Goal: Task Accomplishment & Management: Use online tool/utility

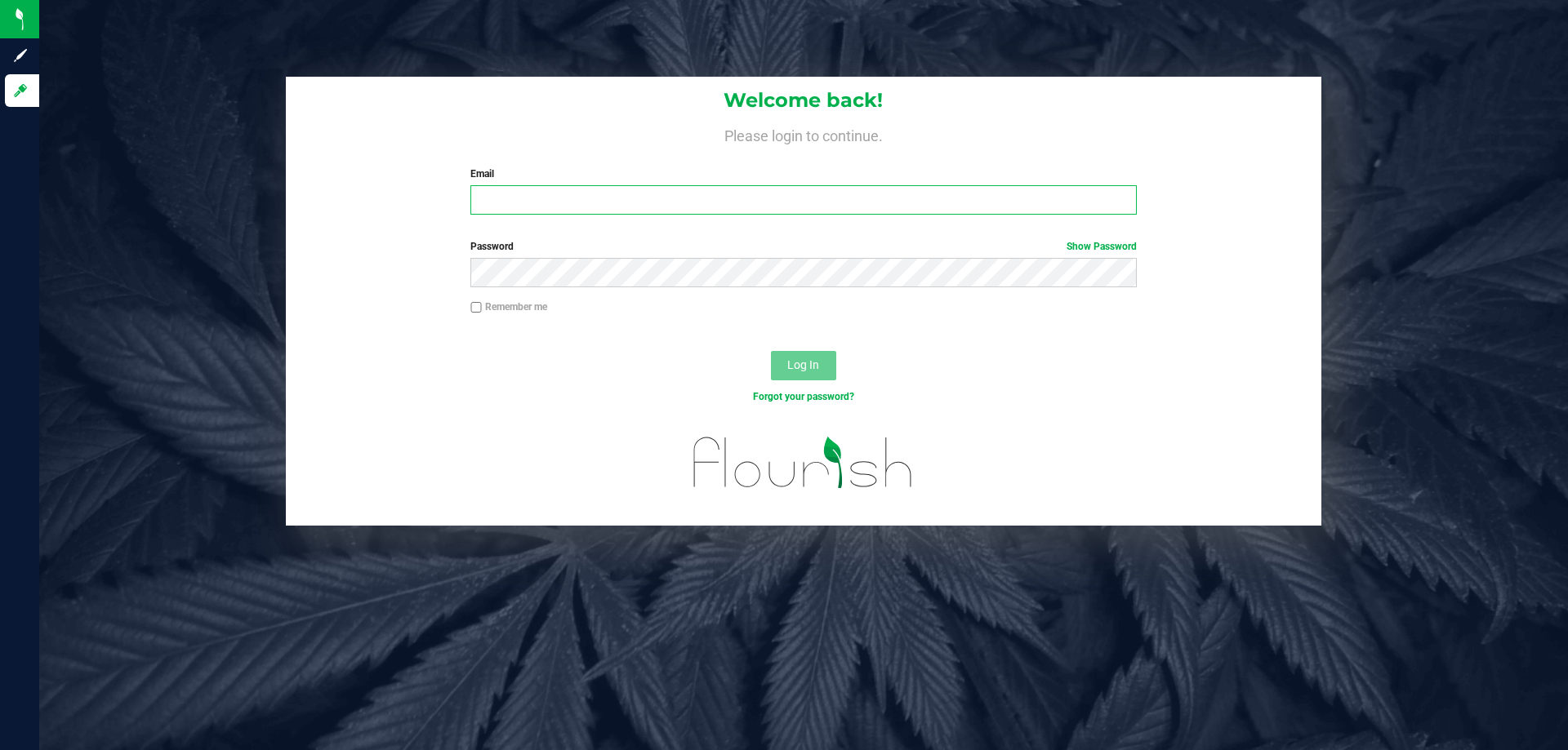
click at [512, 208] on input "Email" at bounding box center [803, 199] width 665 height 29
type input "[EMAIL_ADDRESS][DOMAIN_NAME]"
click at [771, 351] on button "Log In" at bounding box center [803, 365] width 65 height 29
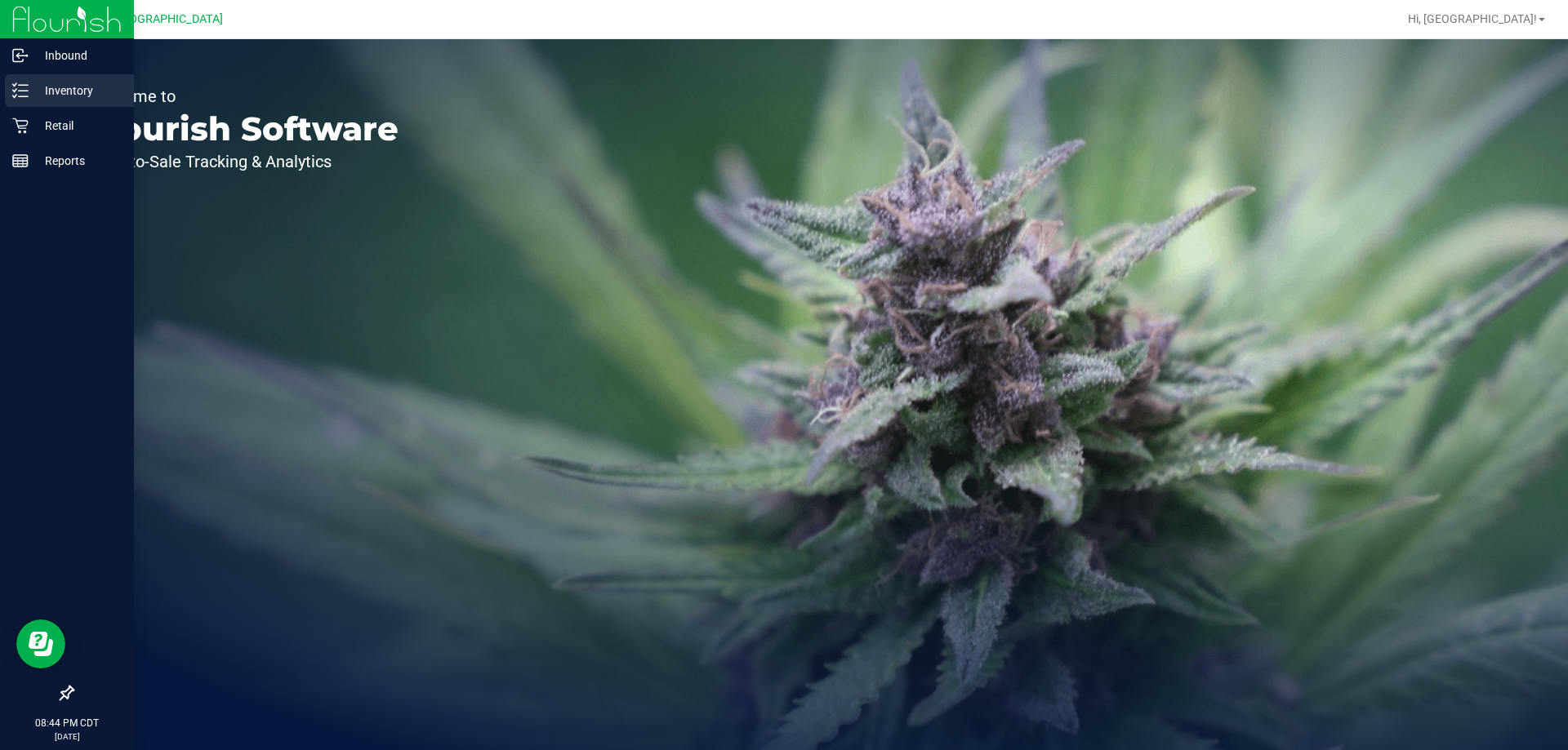
click at [75, 84] on p "Inventory" at bounding box center [77, 90] width 98 height 20
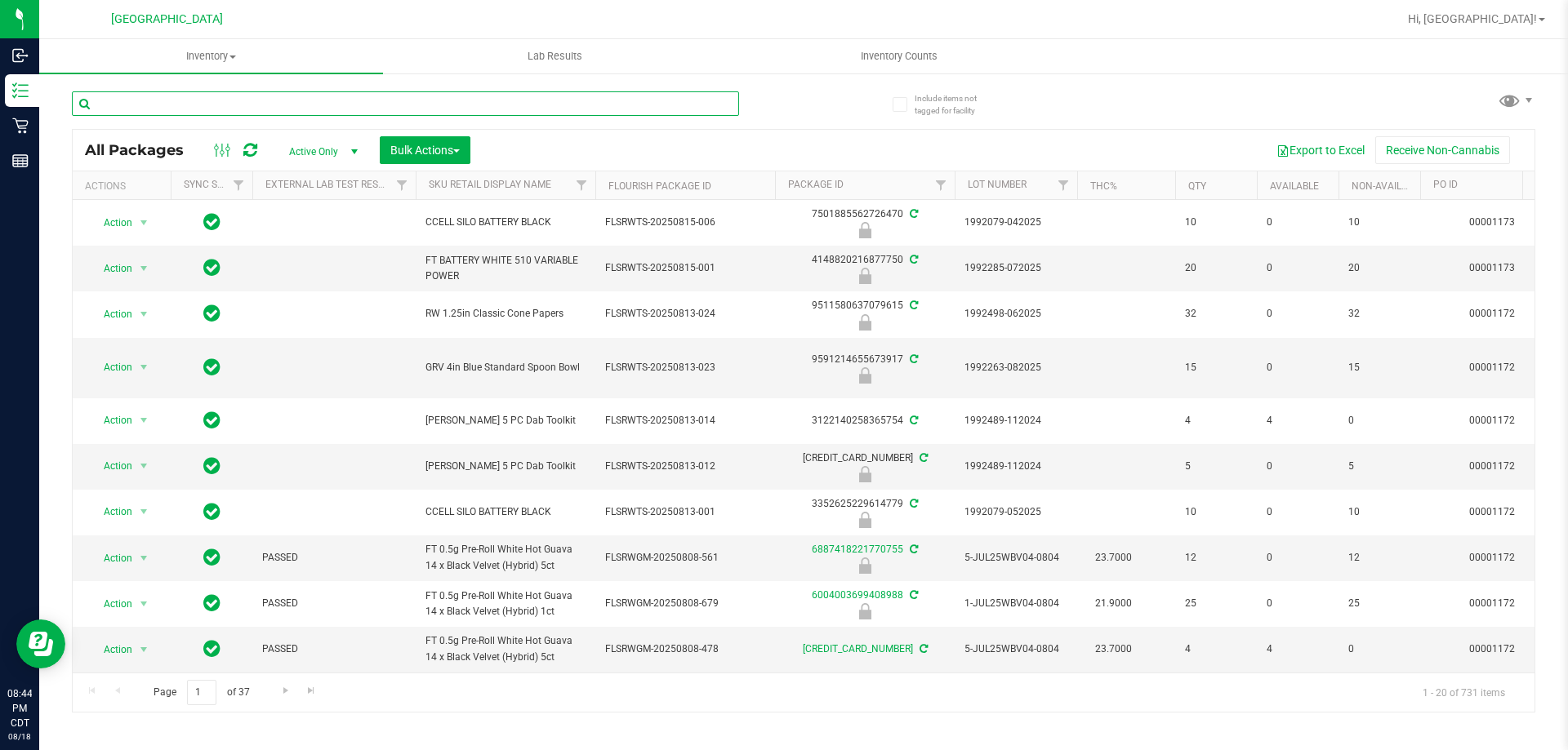
click at [365, 110] on input "text" at bounding box center [405, 104] width 667 height 24
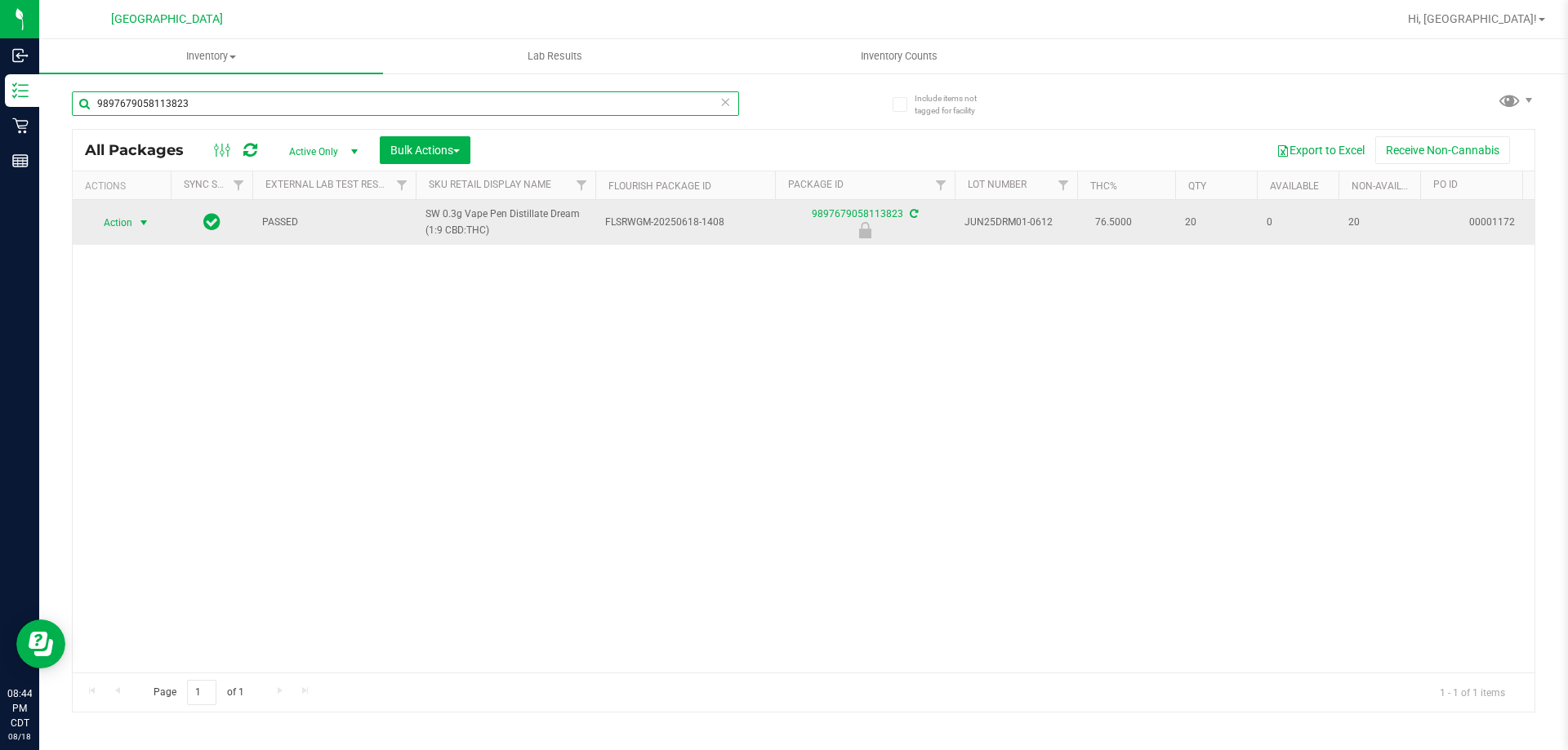
type input "9897679058113823"
click at [148, 228] on span "select" at bounding box center [144, 223] width 13 height 13
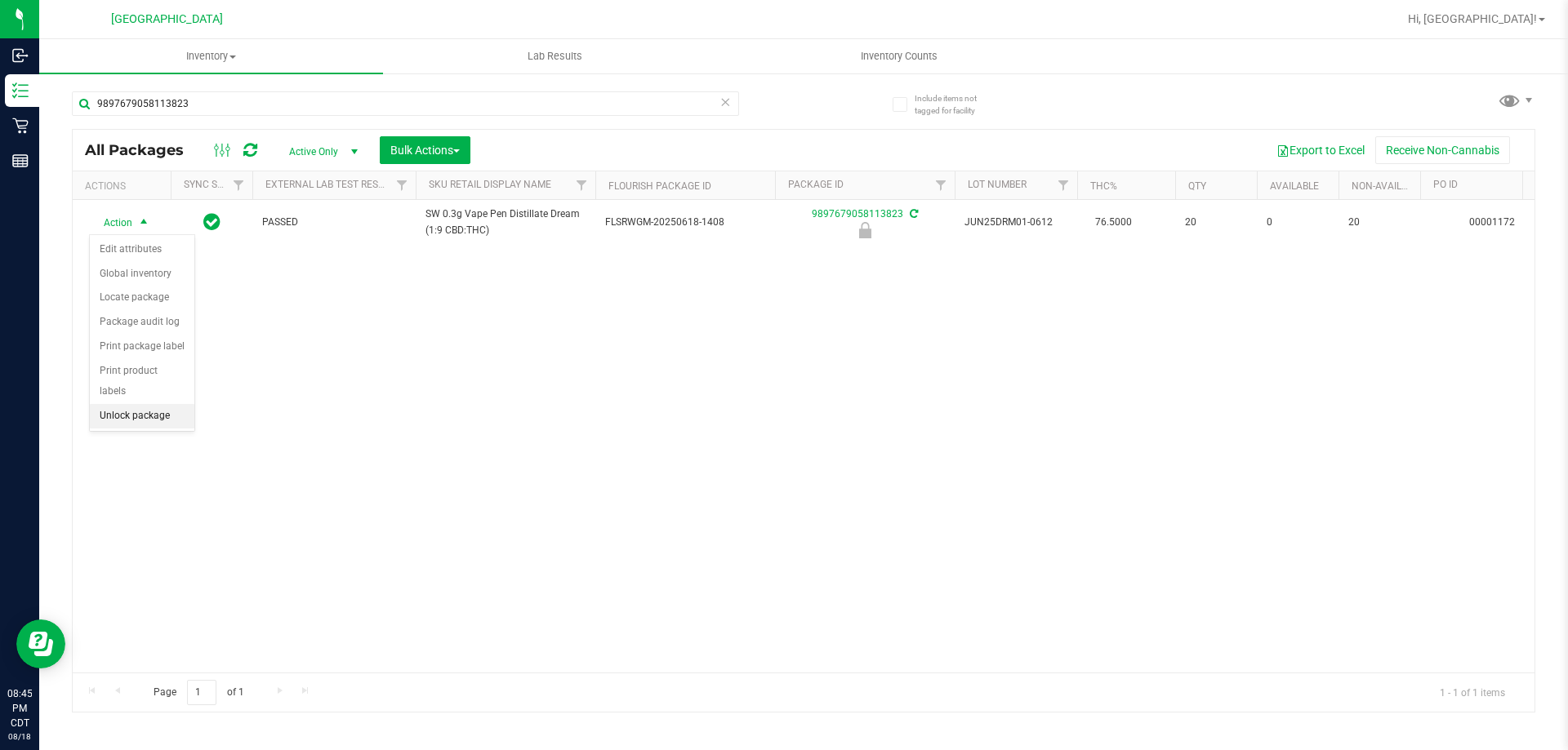
click at [138, 404] on li "Unlock package" at bounding box center [141, 416] width 104 height 24
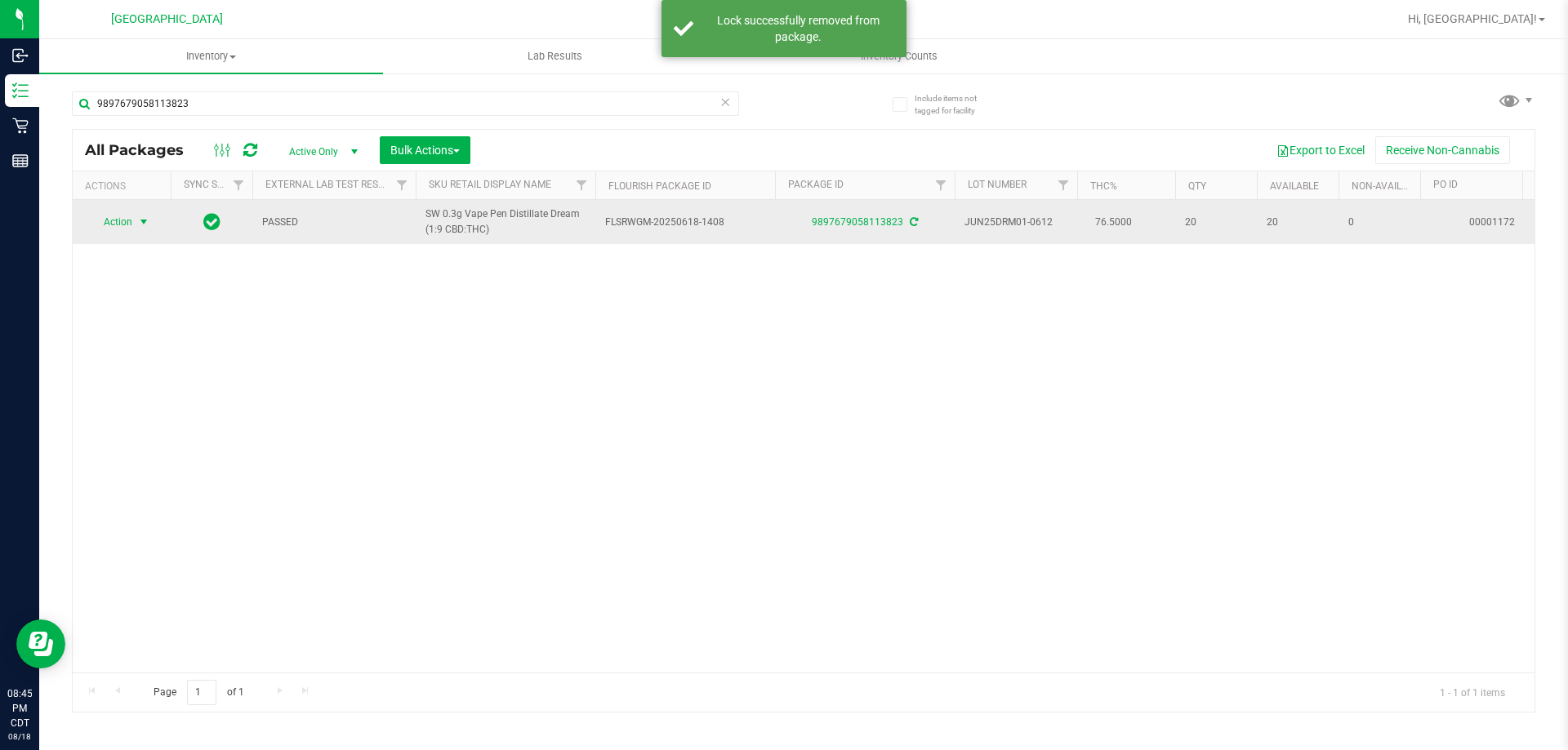
click at [135, 230] on span "select" at bounding box center [144, 222] width 21 height 23
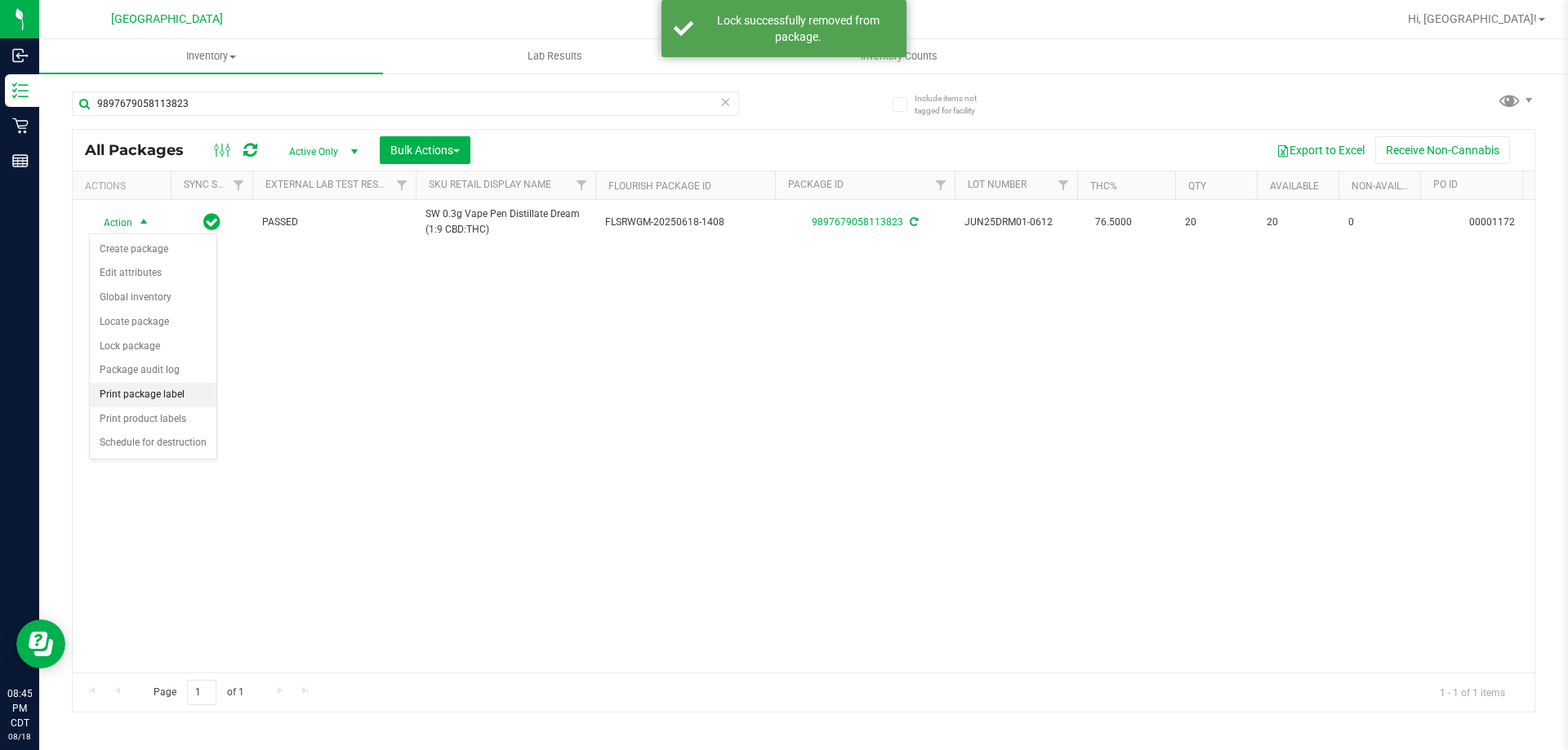
click at [162, 392] on li "Print package label" at bounding box center [152, 395] width 126 height 24
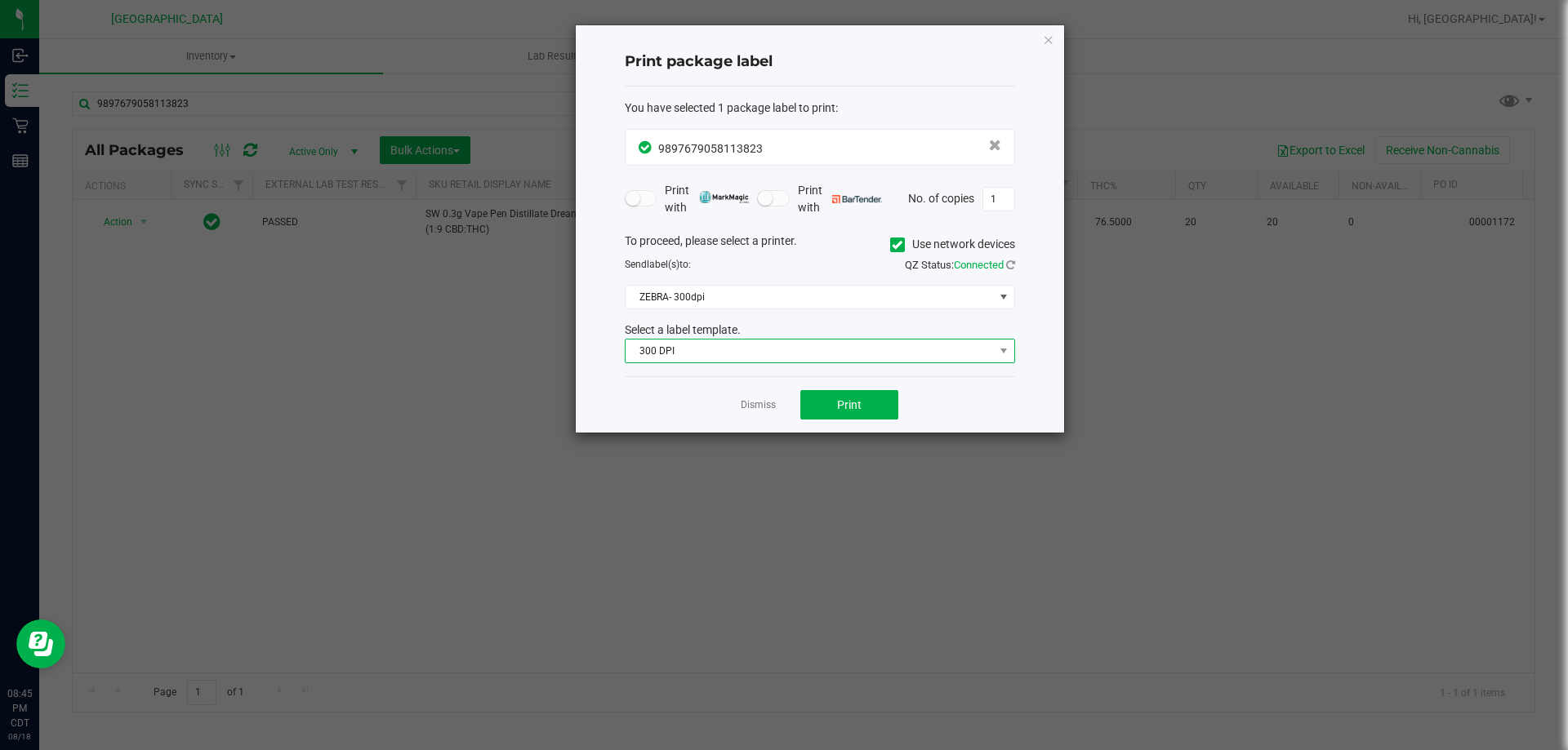
click at [799, 342] on span "300 DPI" at bounding box center [809, 351] width 368 height 23
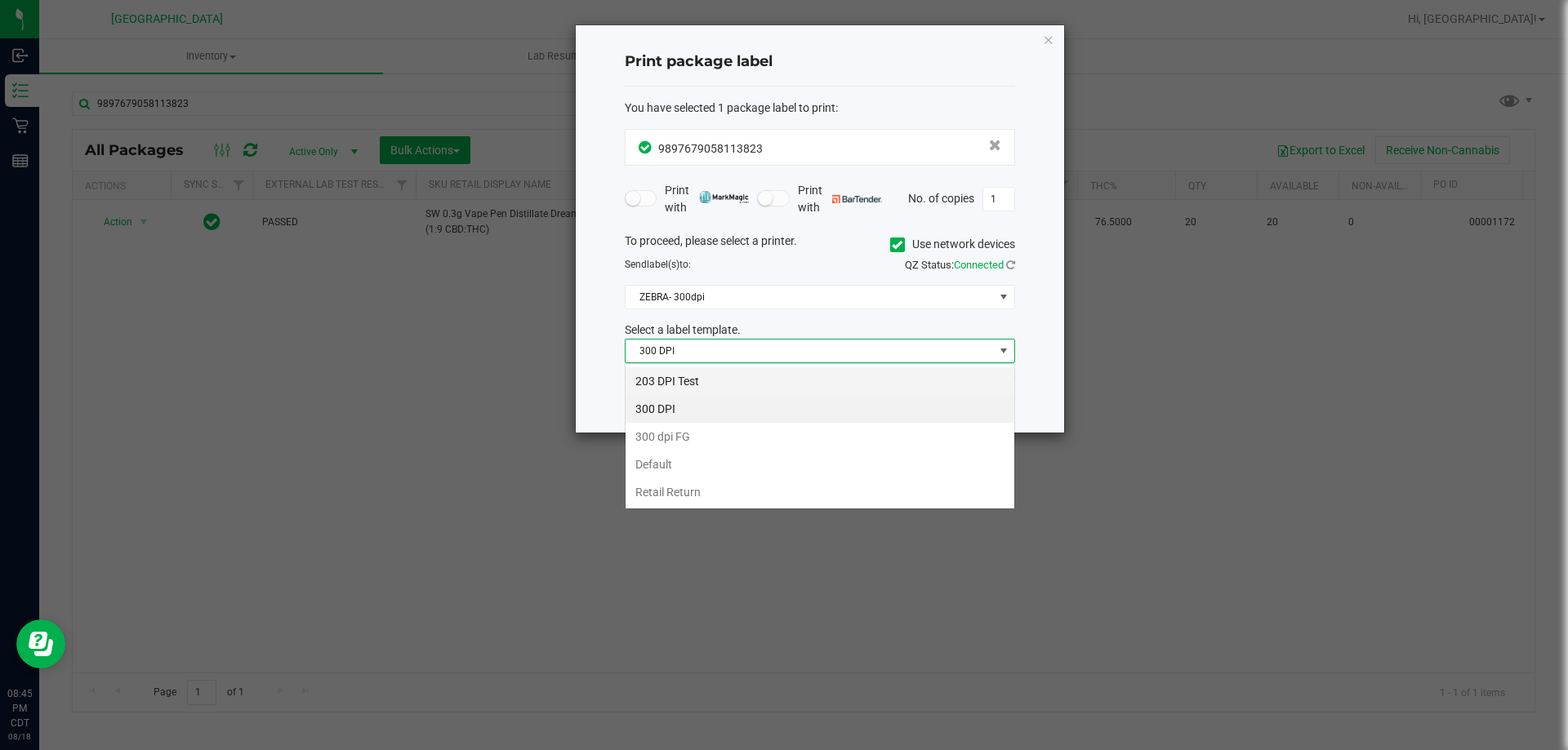
scroll to position [24, 391]
click at [694, 385] on li "203 DPI Test" at bounding box center [820, 380] width 389 height 27
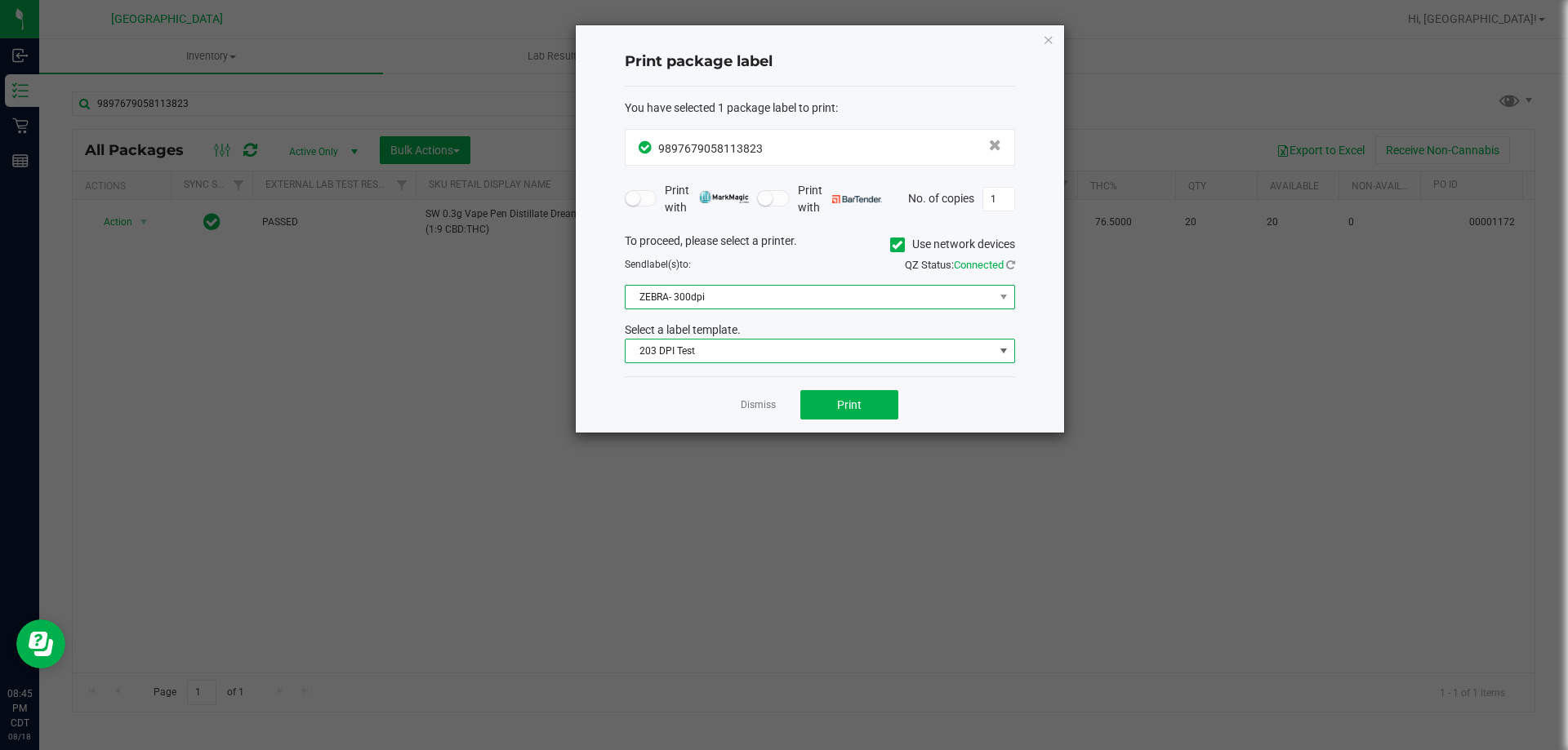
click at [709, 305] on span "ZEBRA- 300dpi" at bounding box center [809, 297] width 368 height 23
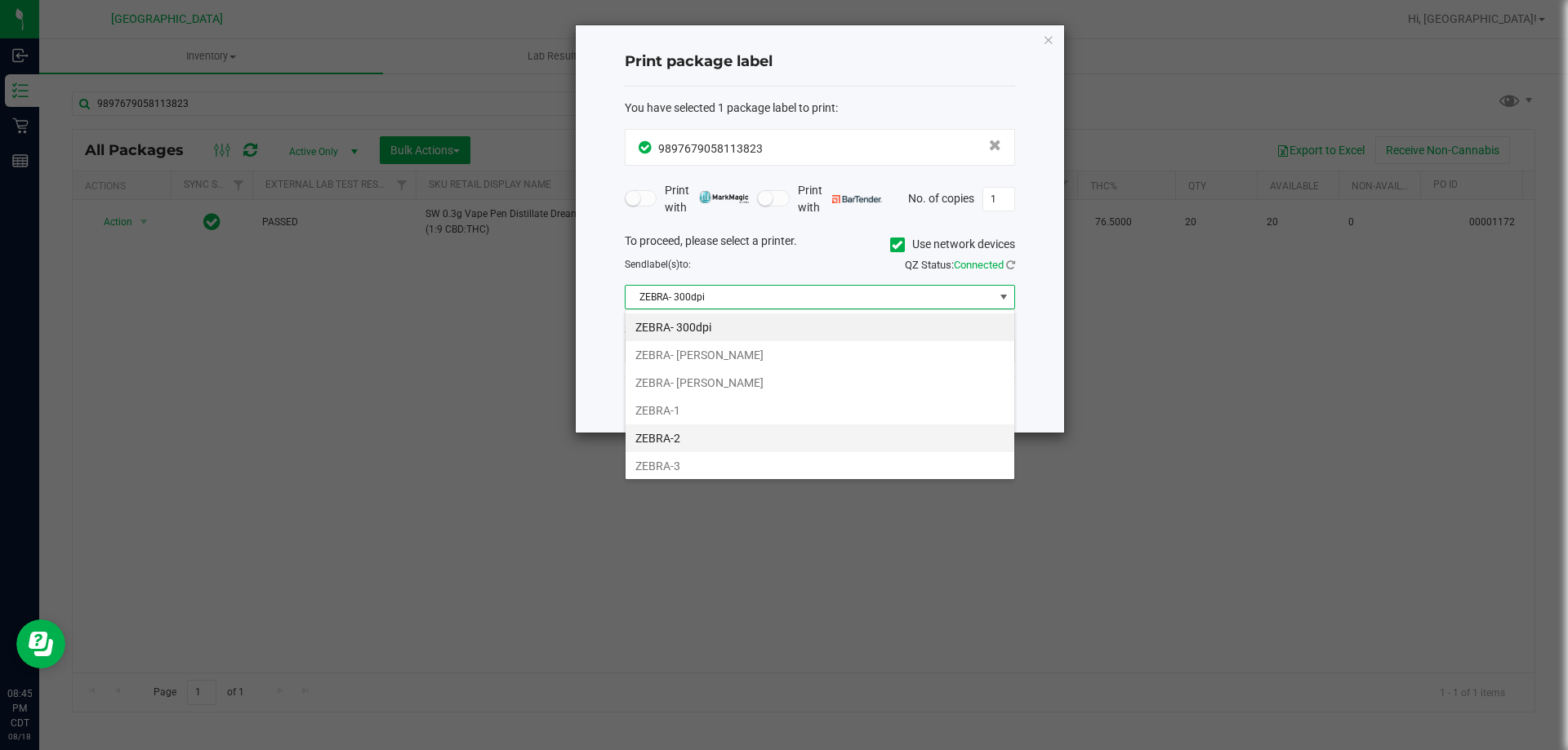
click at [676, 448] on li "ZEBRA-2" at bounding box center [820, 438] width 389 height 27
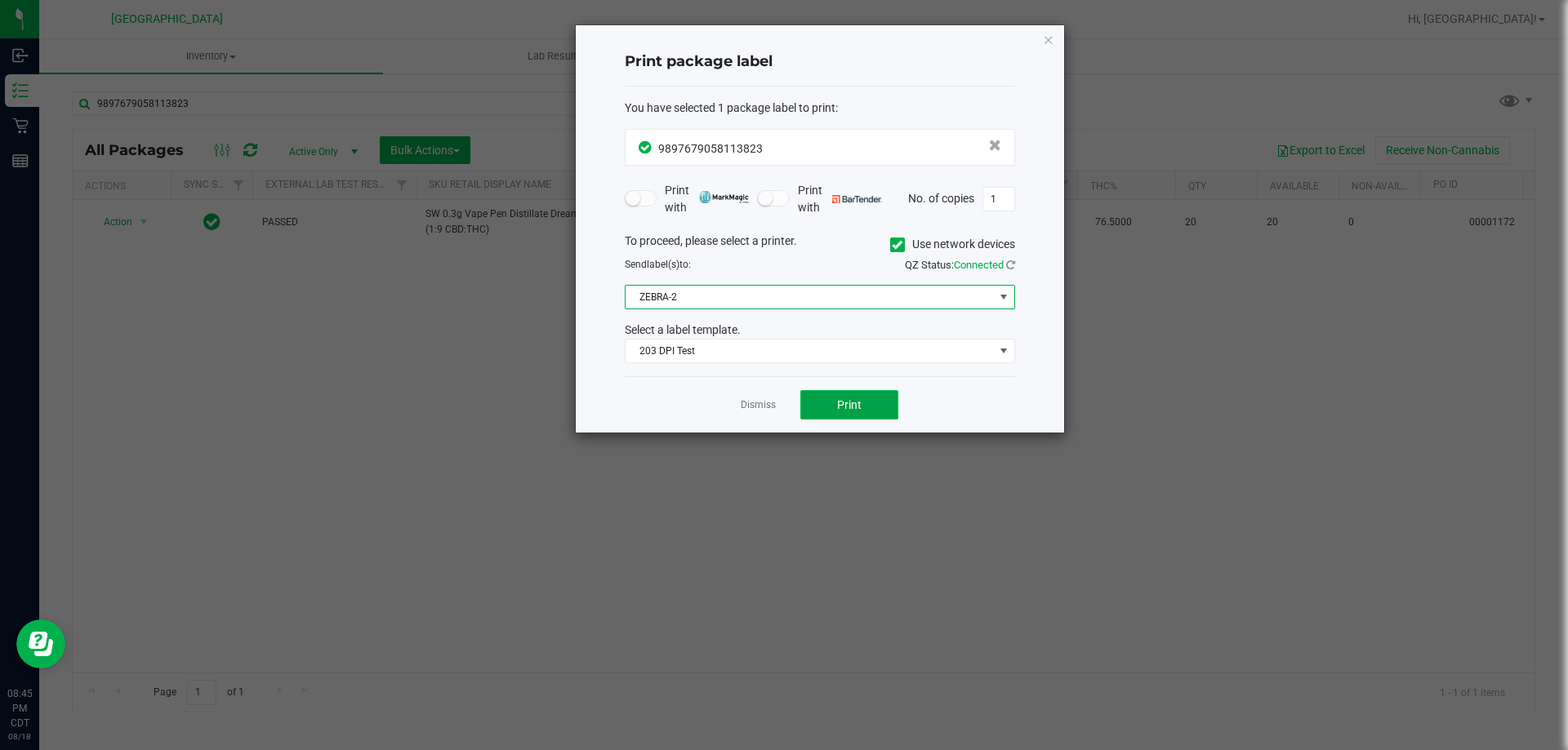
click at [810, 394] on button "Print" at bounding box center [849, 405] width 98 height 29
click at [767, 410] on link "Dismiss" at bounding box center [758, 405] width 35 height 14
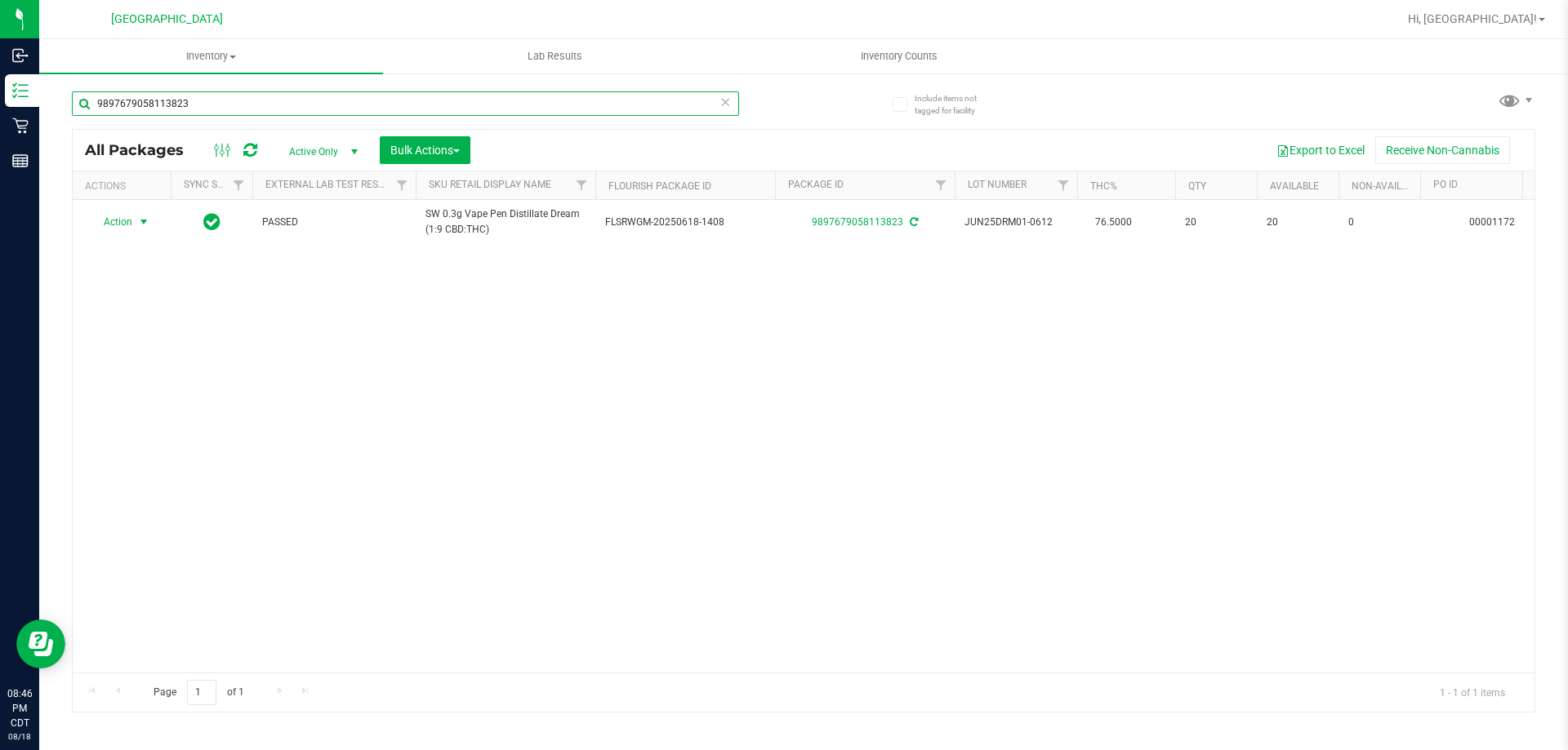
click at [216, 108] on input "9897679058113823" at bounding box center [405, 104] width 667 height 24
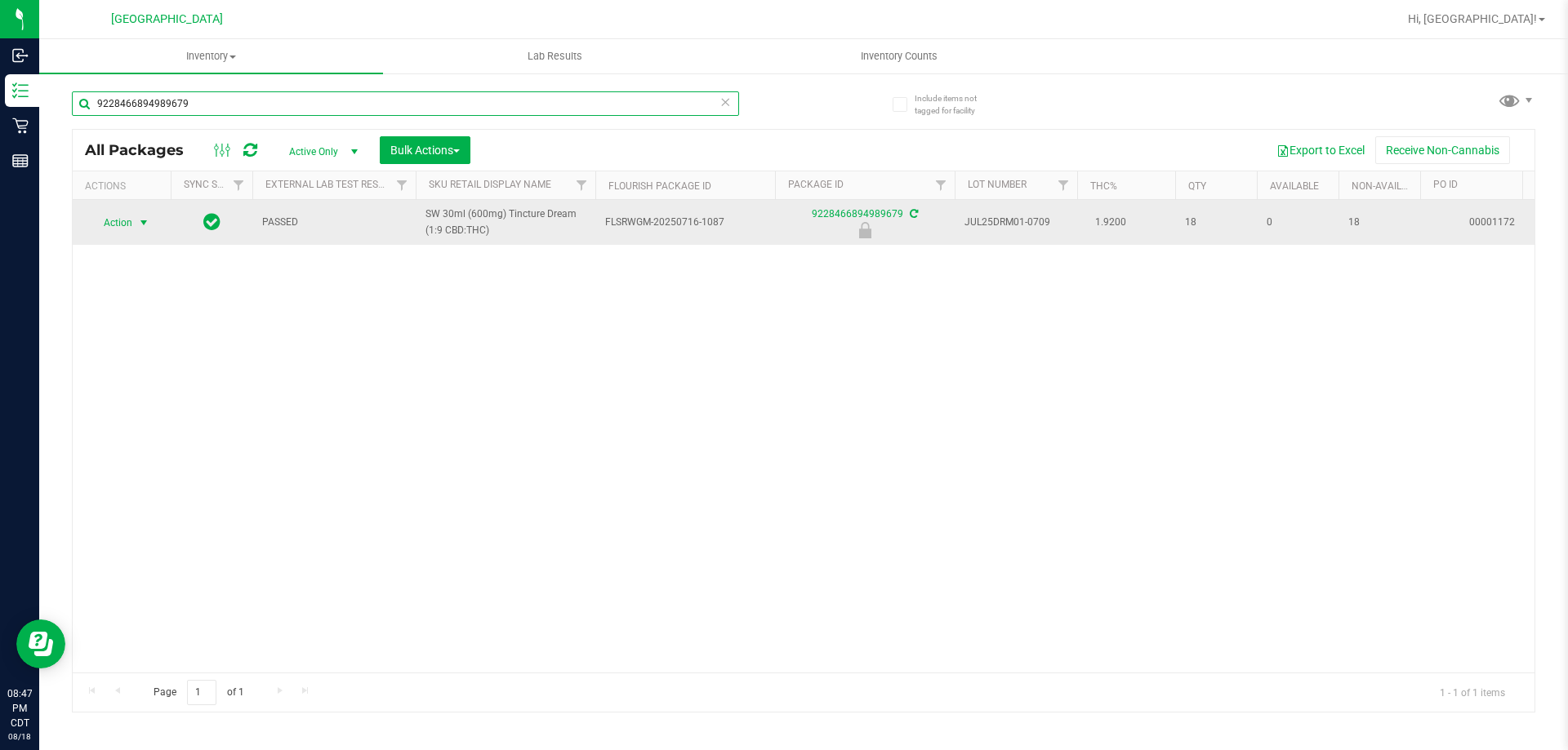
type input "9228466894989679"
click at [150, 222] on span "select" at bounding box center [144, 223] width 13 height 13
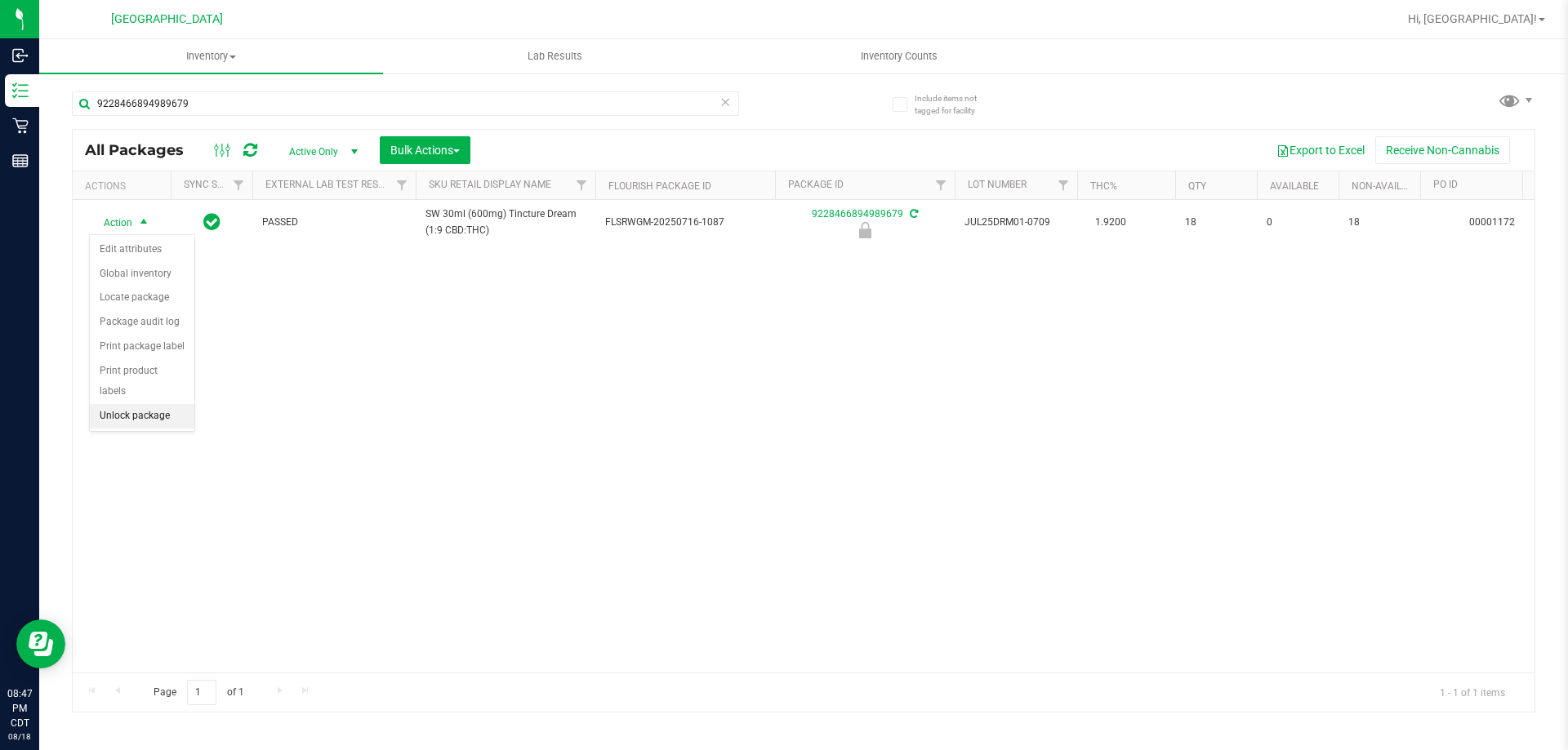
click at [127, 404] on li "Unlock package" at bounding box center [141, 416] width 104 height 24
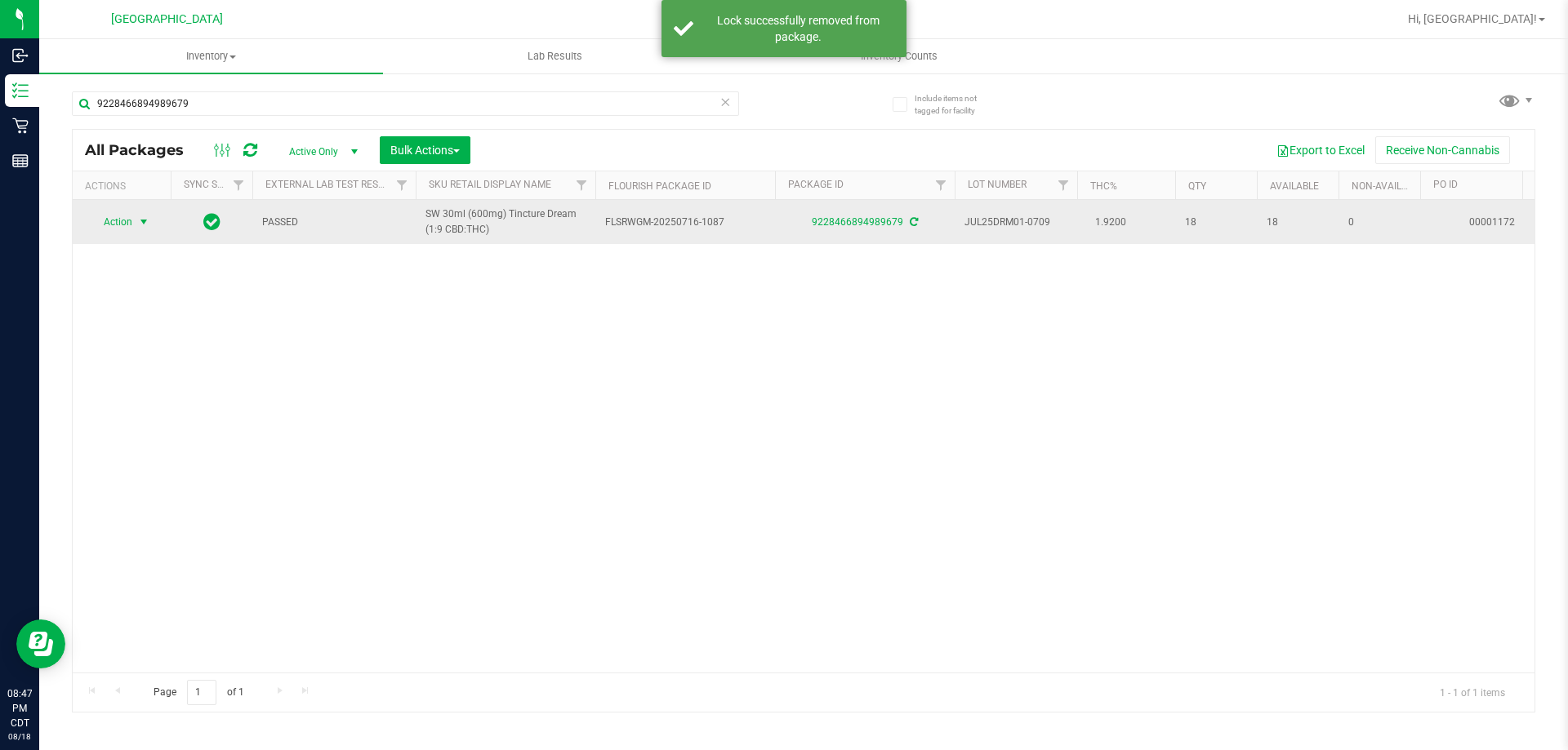
click at [139, 221] on span "select" at bounding box center [144, 222] width 13 height 13
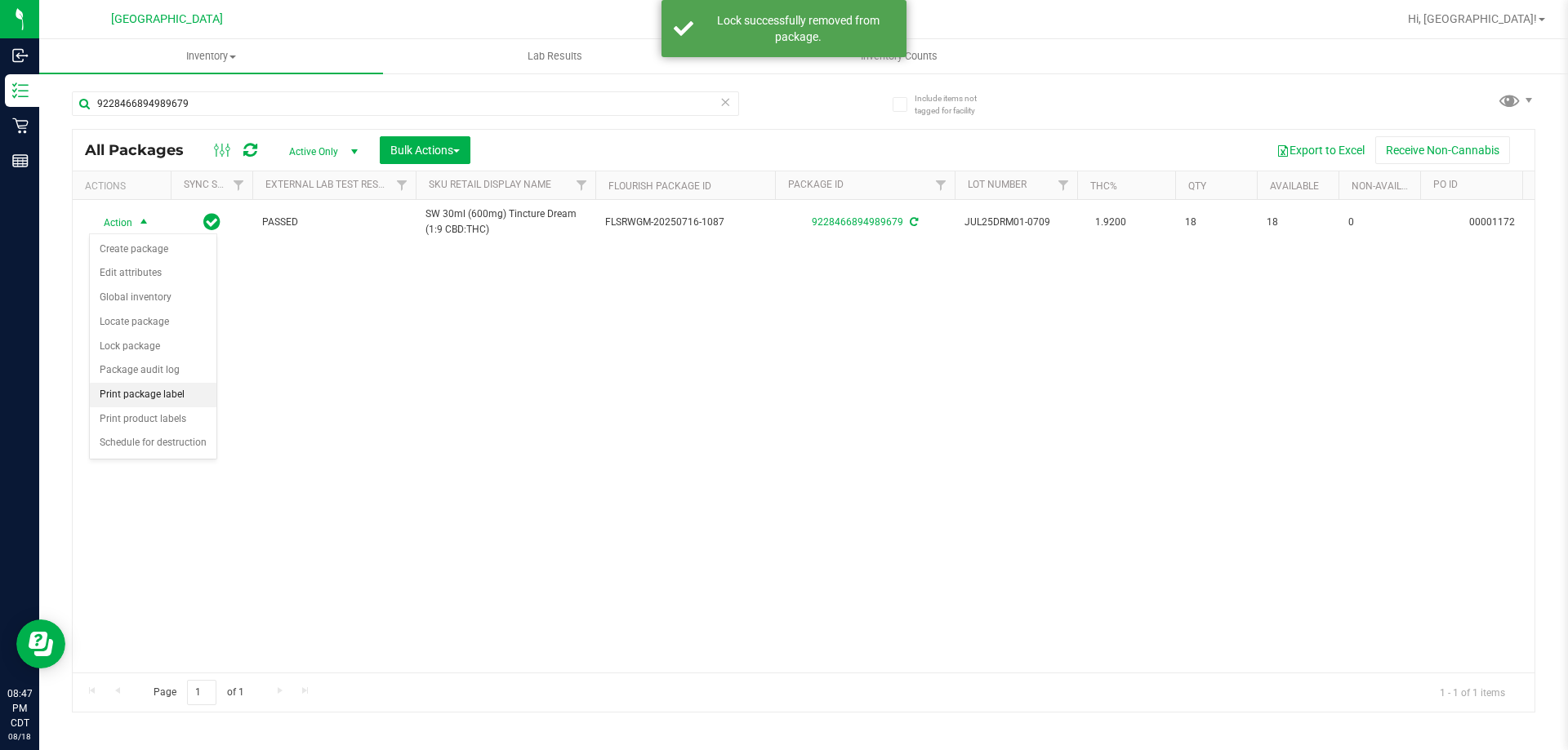
click at [145, 396] on li "Print package label" at bounding box center [152, 395] width 126 height 24
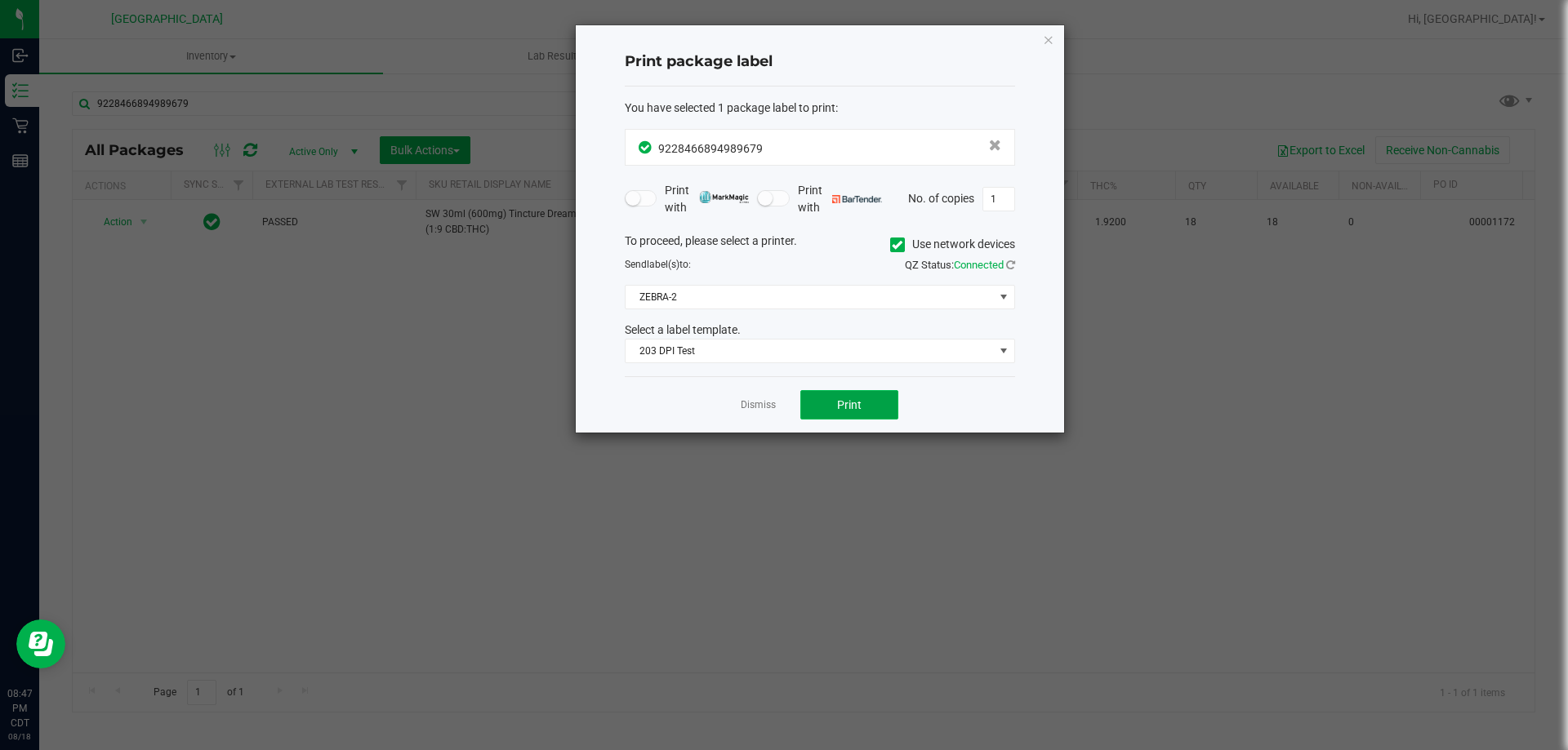
click at [836, 393] on button "Print" at bounding box center [849, 405] width 98 height 29
click at [763, 407] on link "Dismiss" at bounding box center [758, 405] width 35 height 14
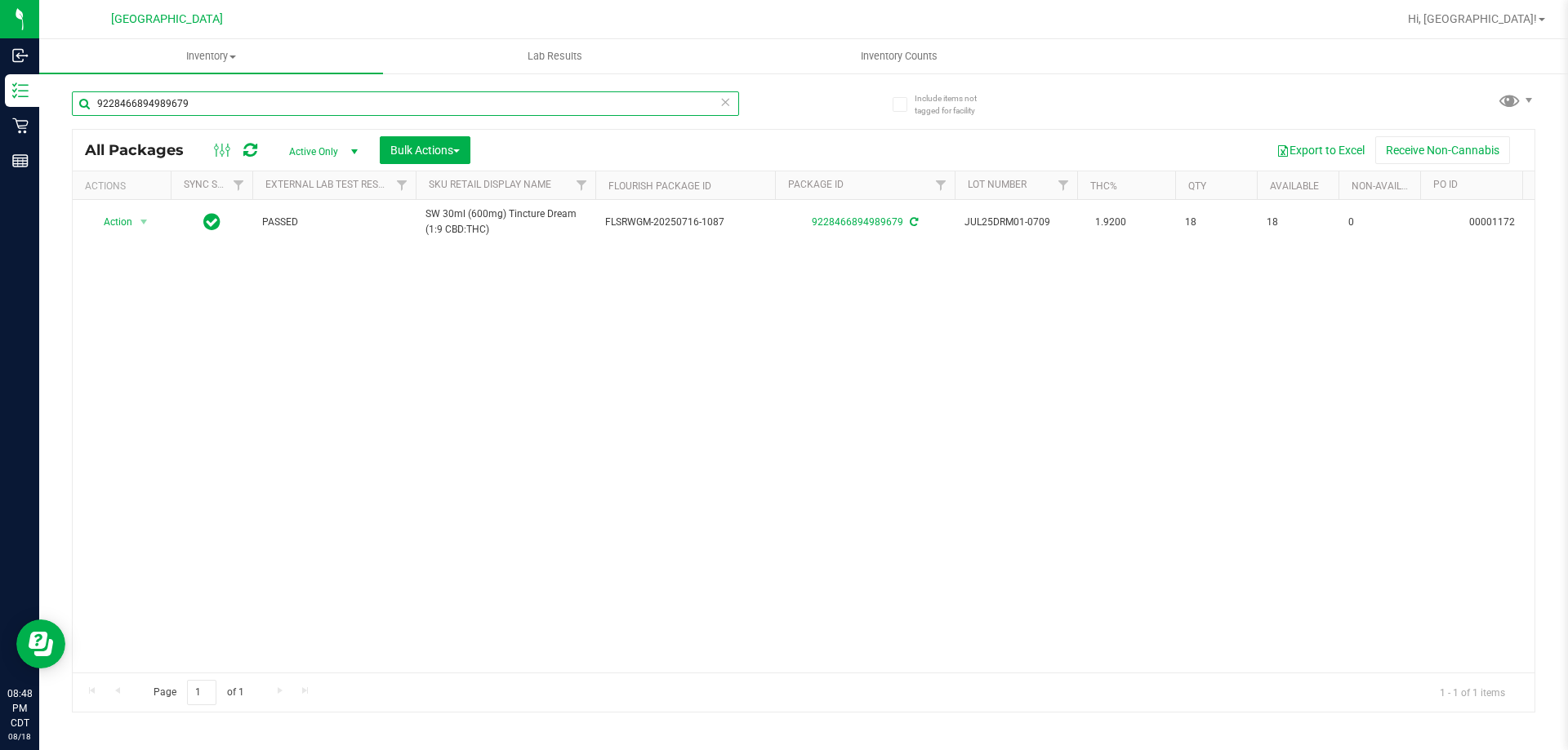
click at [445, 93] on input "9228466894989679" at bounding box center [405, 104] width 667 height 24
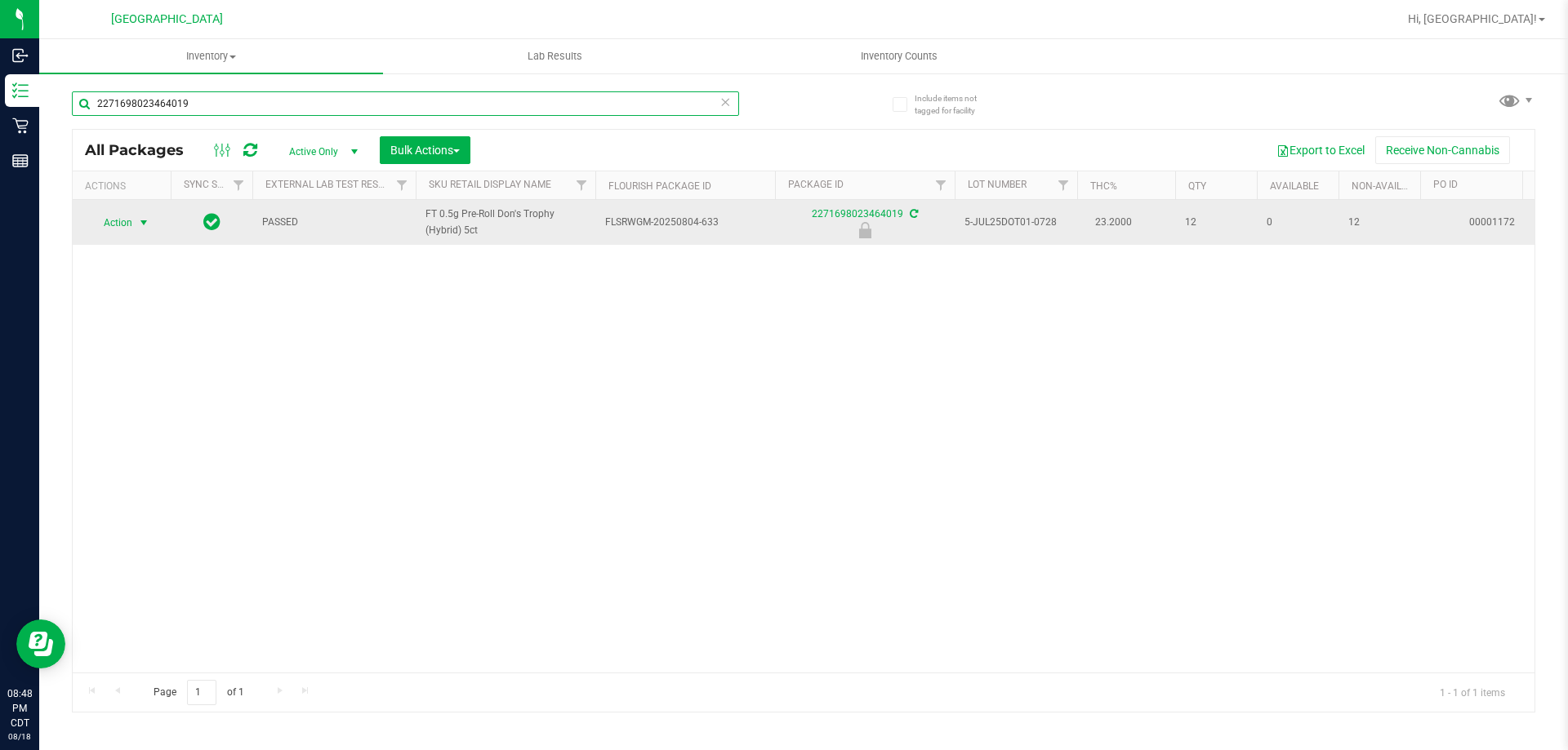
type input "2271698023464019"
click at [120, 228] on span "Action" at bounding box center [111, 223] width 44 height 23
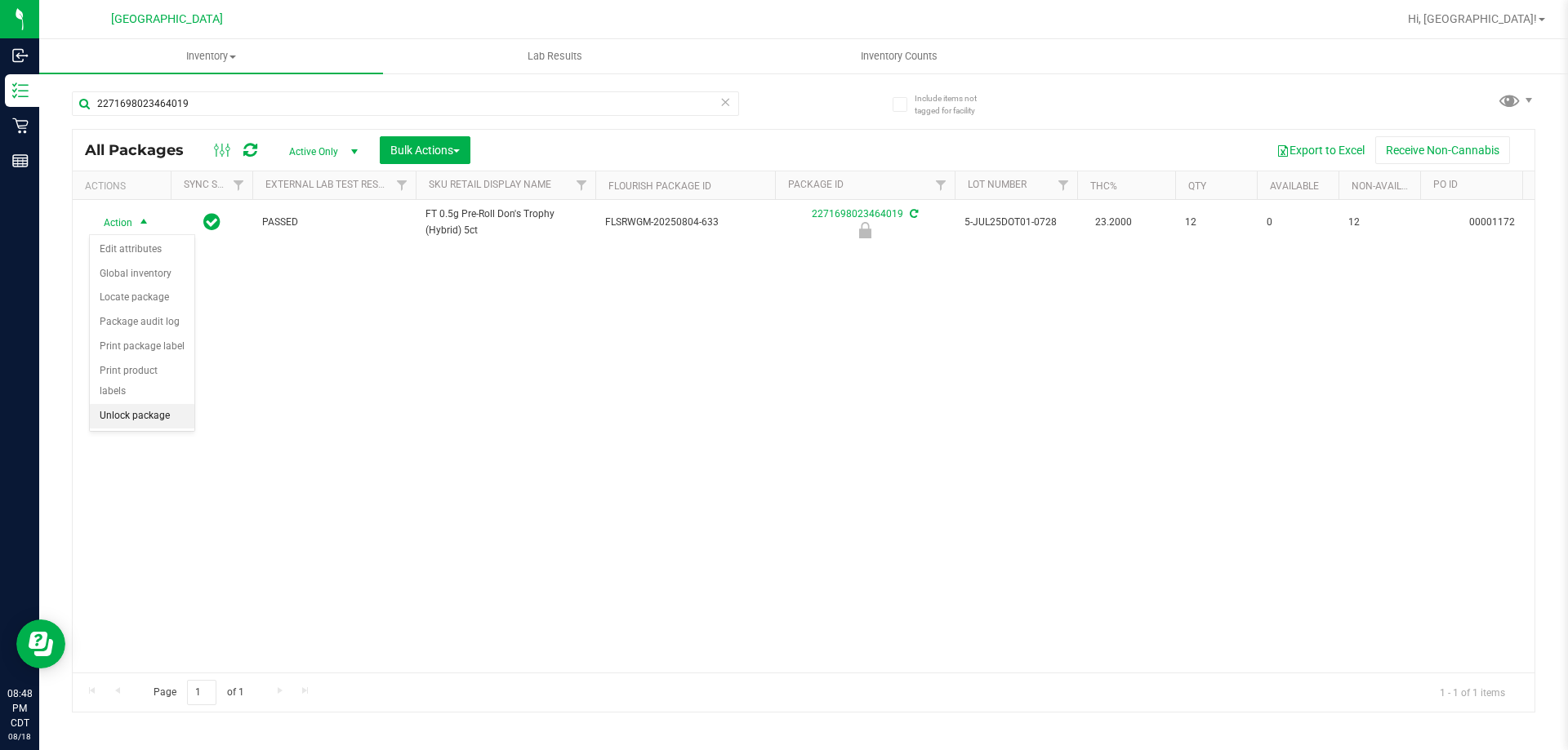
click at [121, 404] on li "Unlock package" at bounding box center [141, 416] width 104 height 24
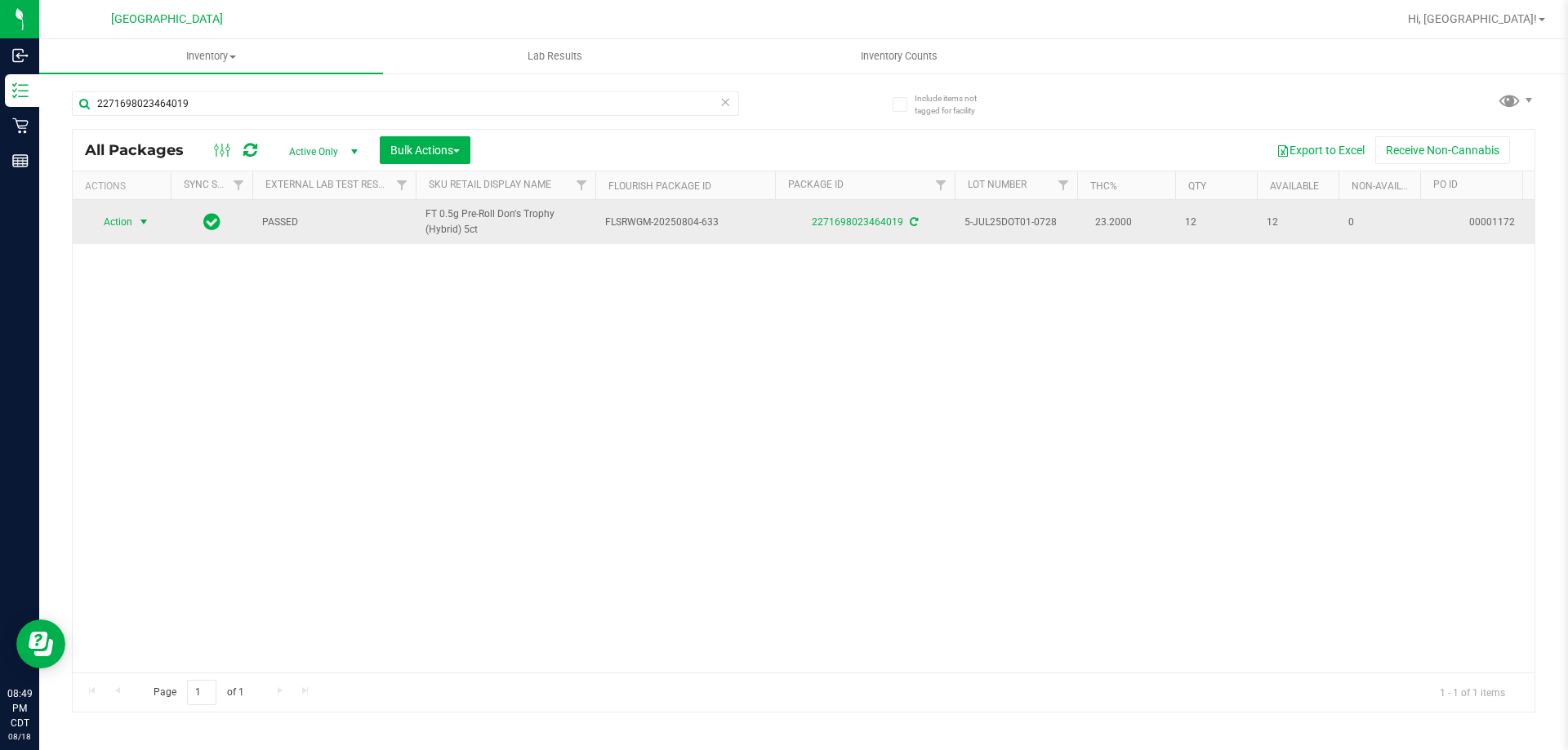
click at [97, 225] on span "Action" at bounding box center [111, 222] width 44 height 23
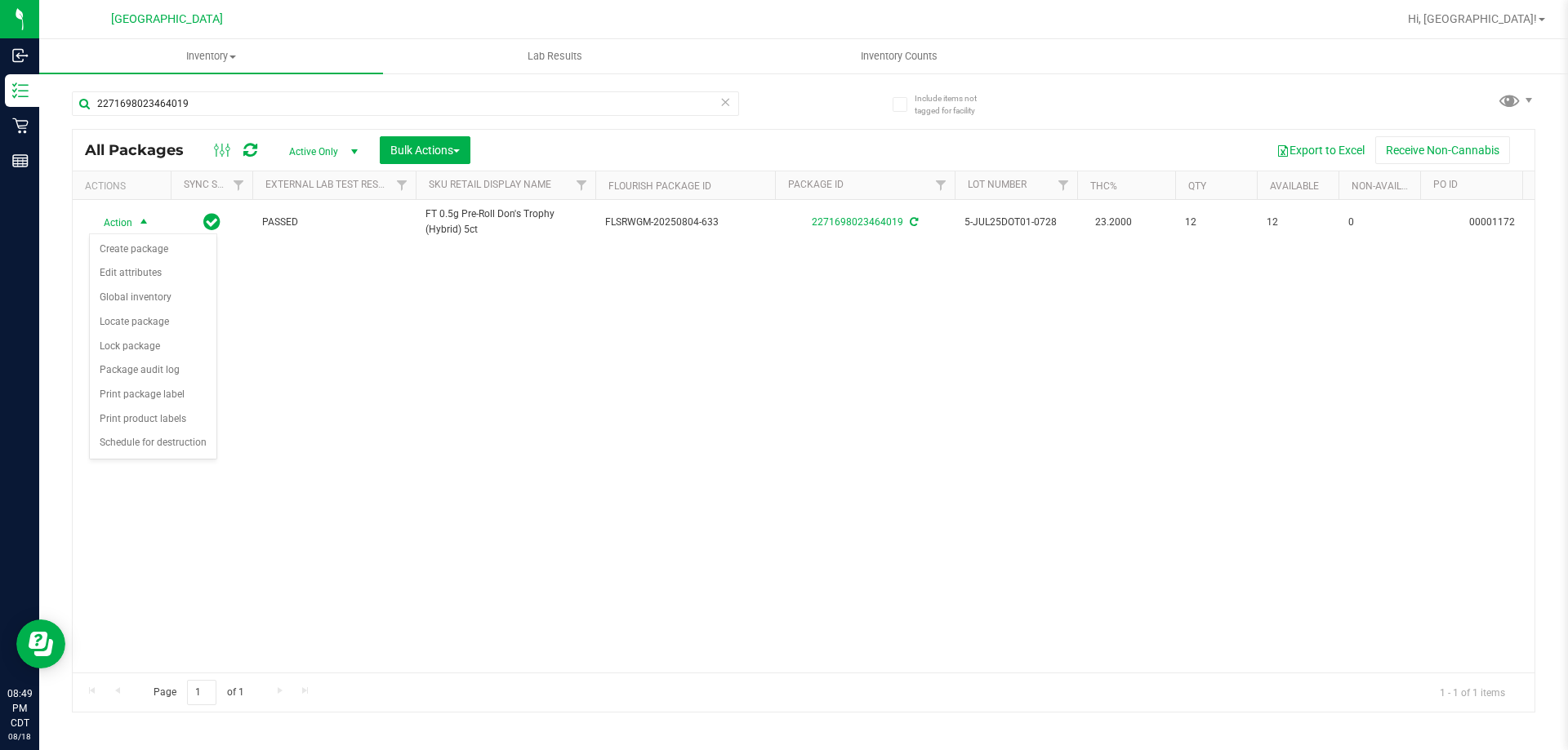
click at [274, 349] on div "Action Action Create package Edit attributes Global inventory Locate package Lo…" at bounding box center [803, 437] width 1462 height 472
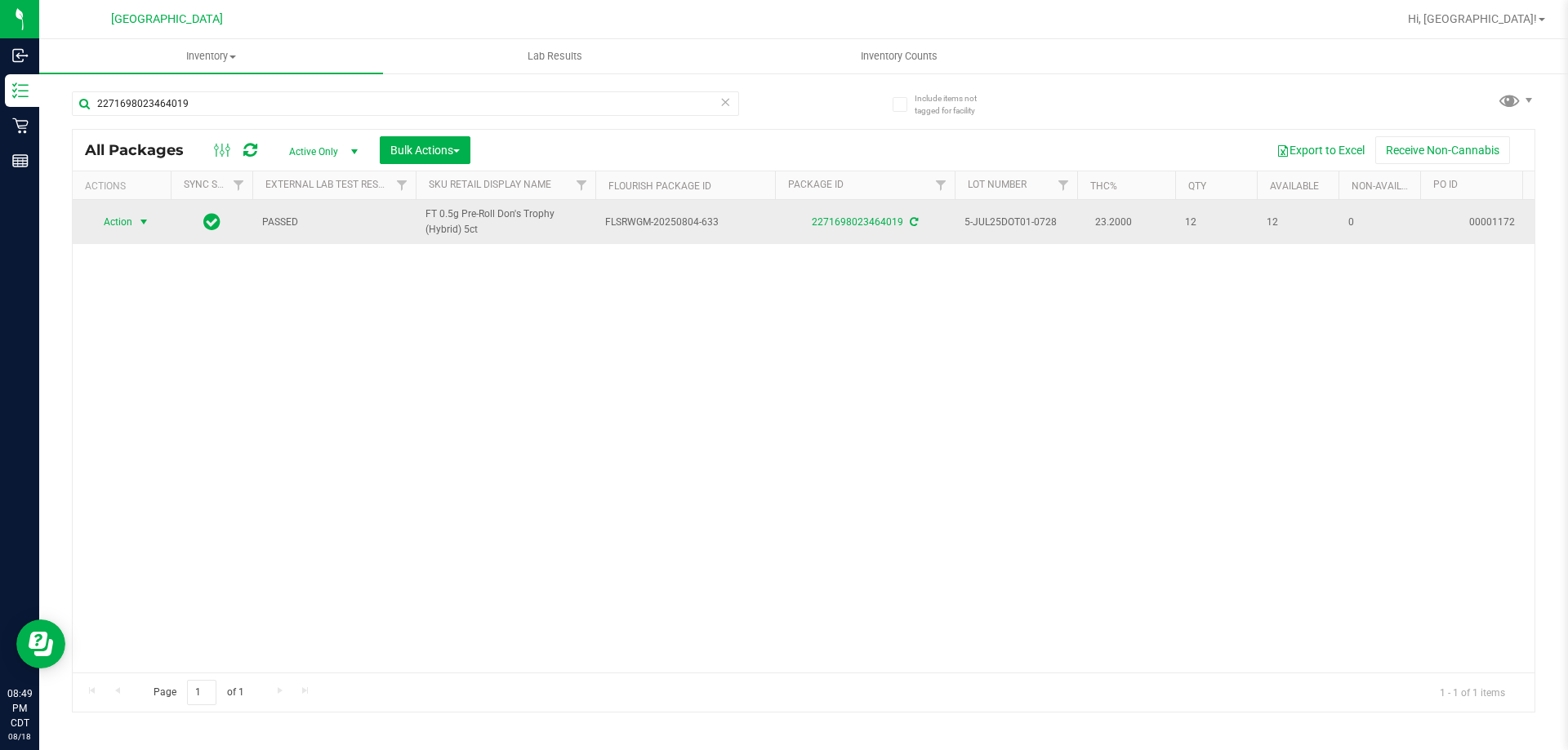
click at [139, 228] on span "select" at bounding box center [144, 222] width 13 height 13
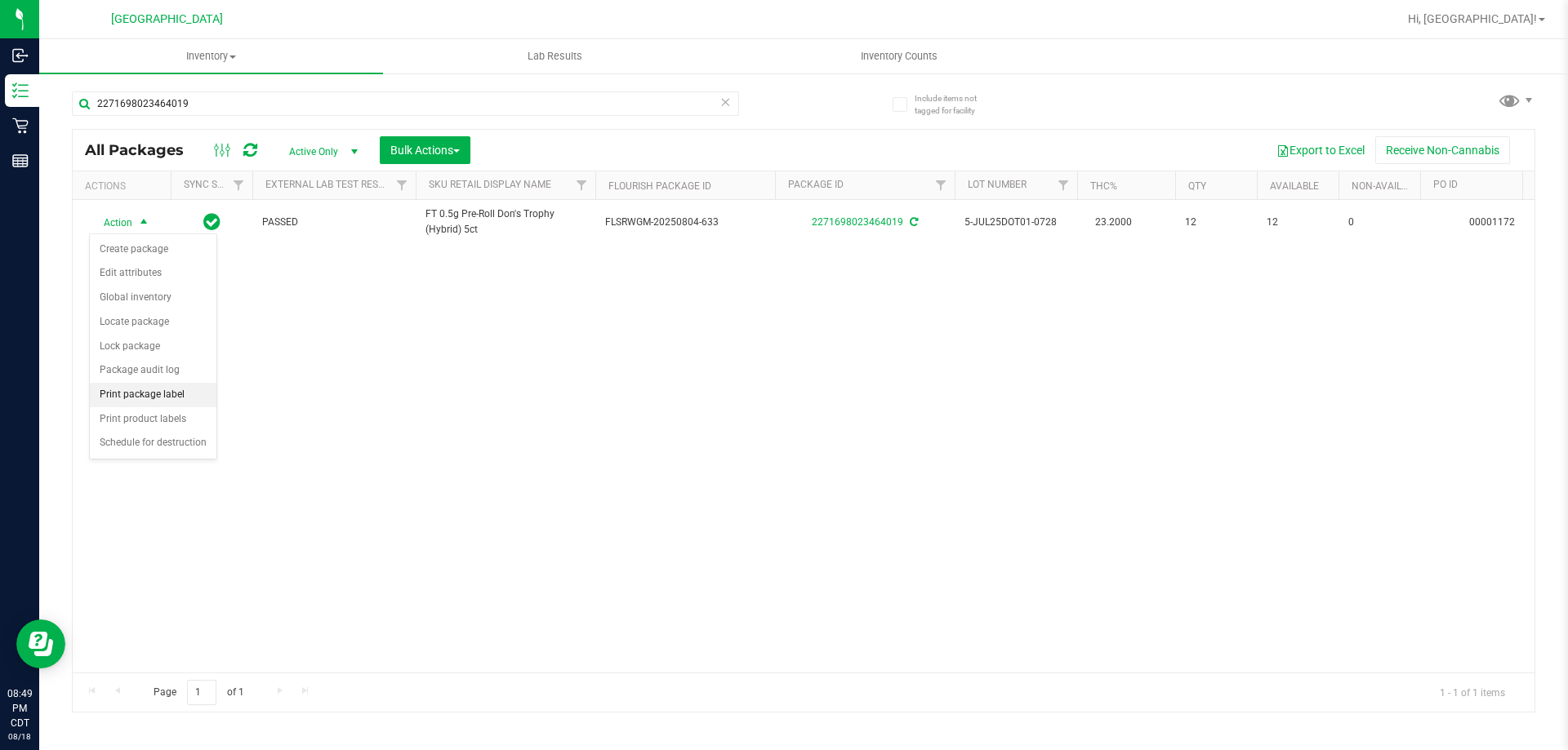
click at [146, 405] on li "Print package label" at bounding box center [152, 395] width 126 height 24
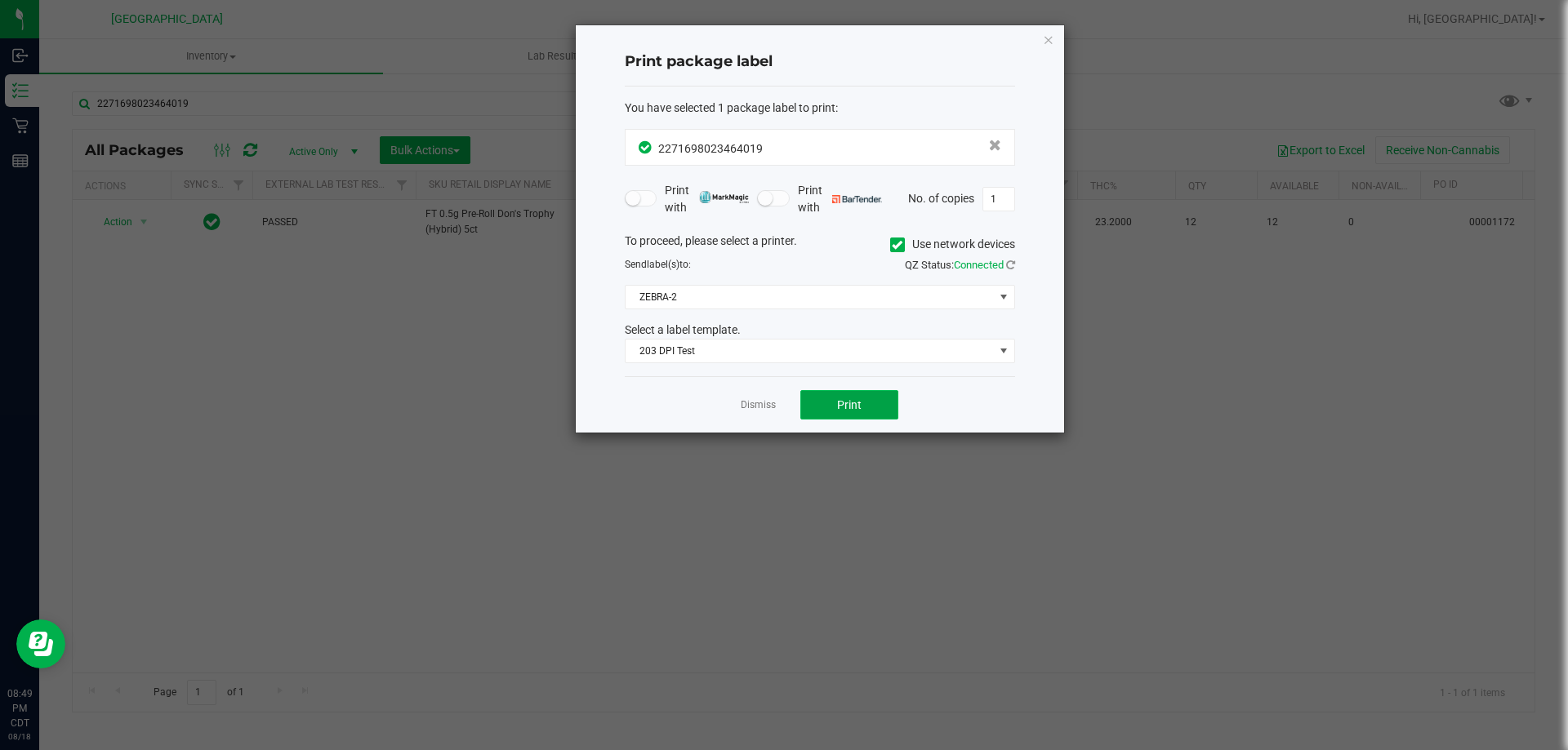
click at [870, 407] on button "Print" at bounding box center [849, 405] width 98 height 29
click at [755, 401] on link "Dismiss" at bounding box center [758, 405] width 35 height 14
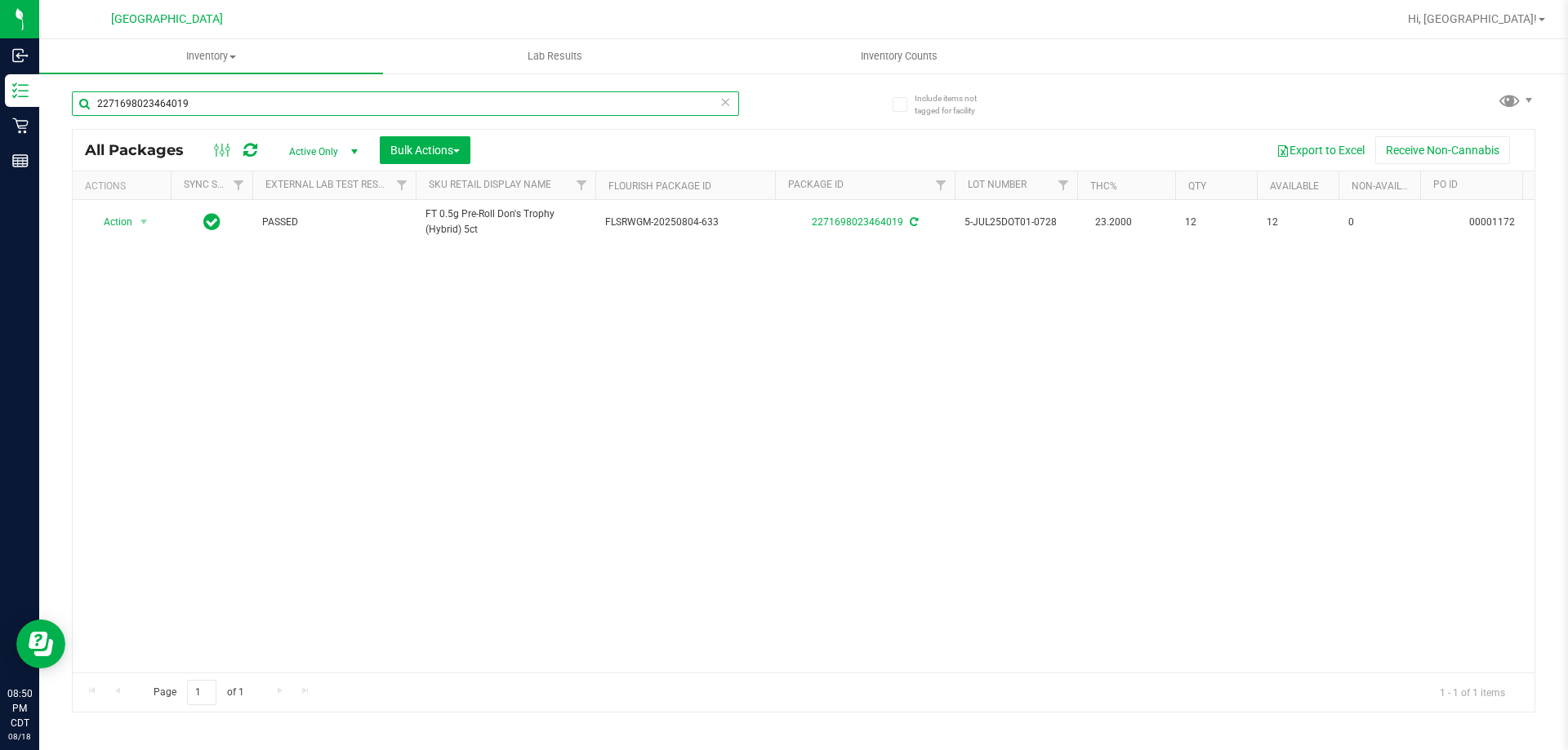
click at [567, 110] on input "2271698023464019" at bounding box center [405, 104] width 667 height 24
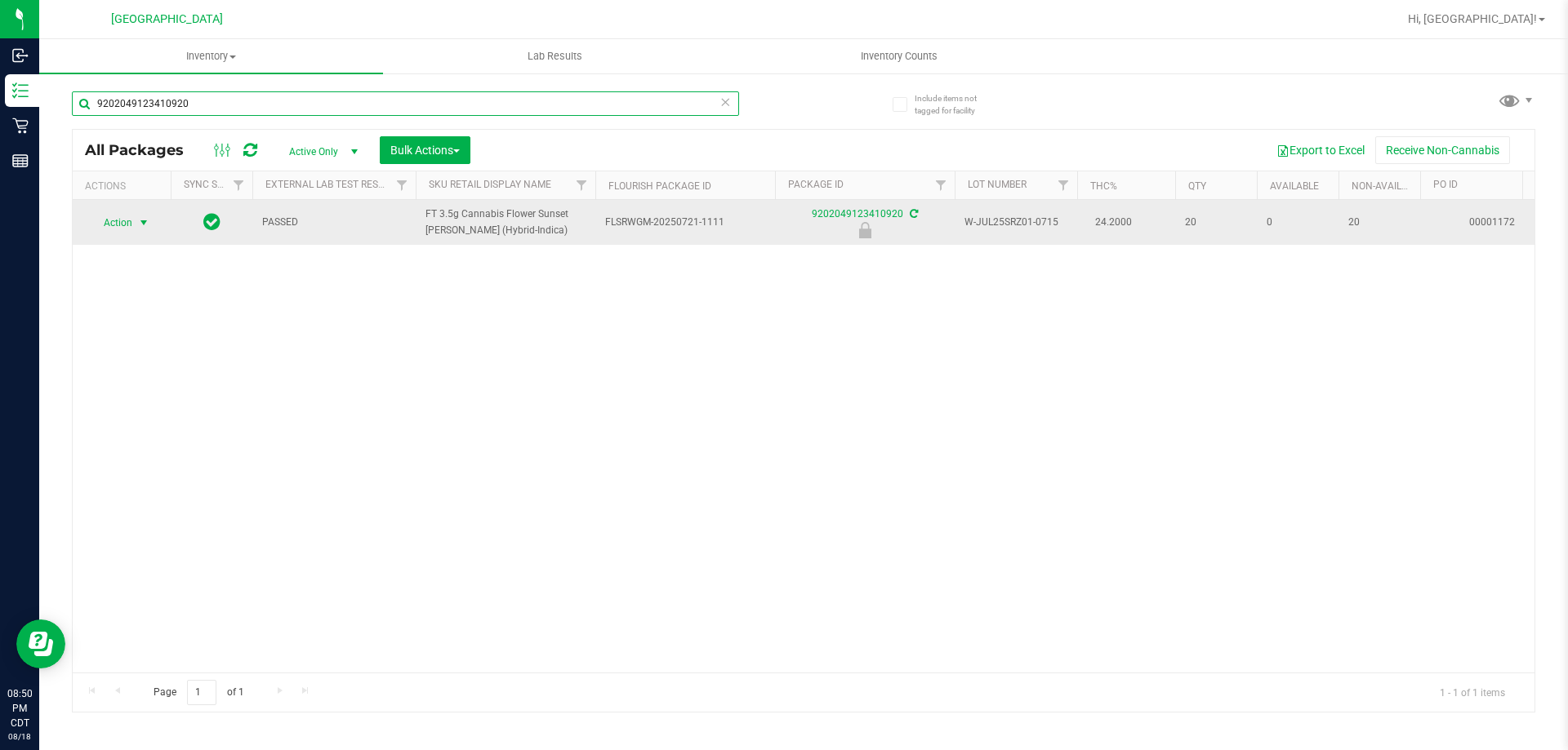
type input "9202049123410920"
click at [145, 228] on span "select" at bounding box center [144, 223] width 13 height 13
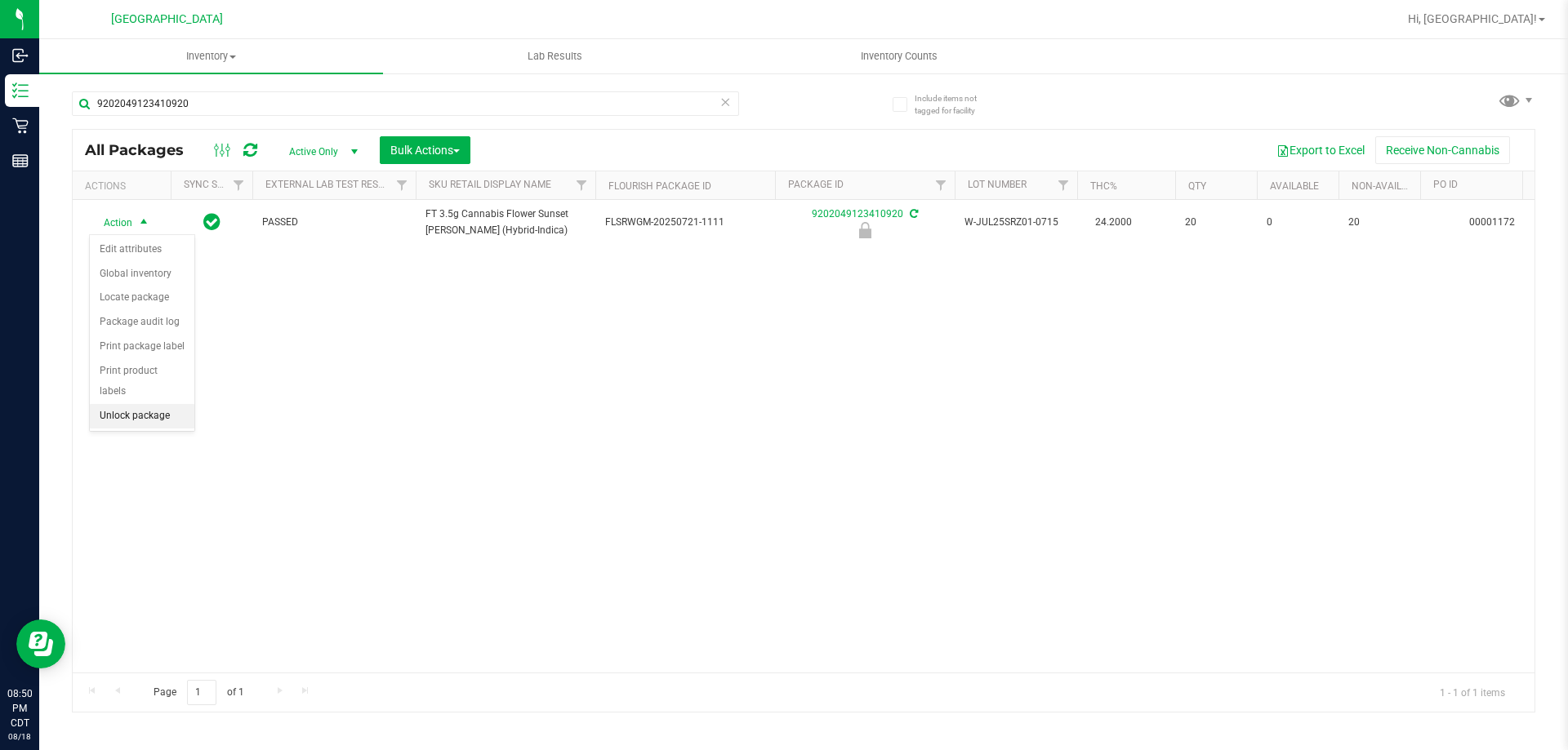
click at [116, 404] on li "Unlock package" at bounding box center [141, 416] width 104 height 24
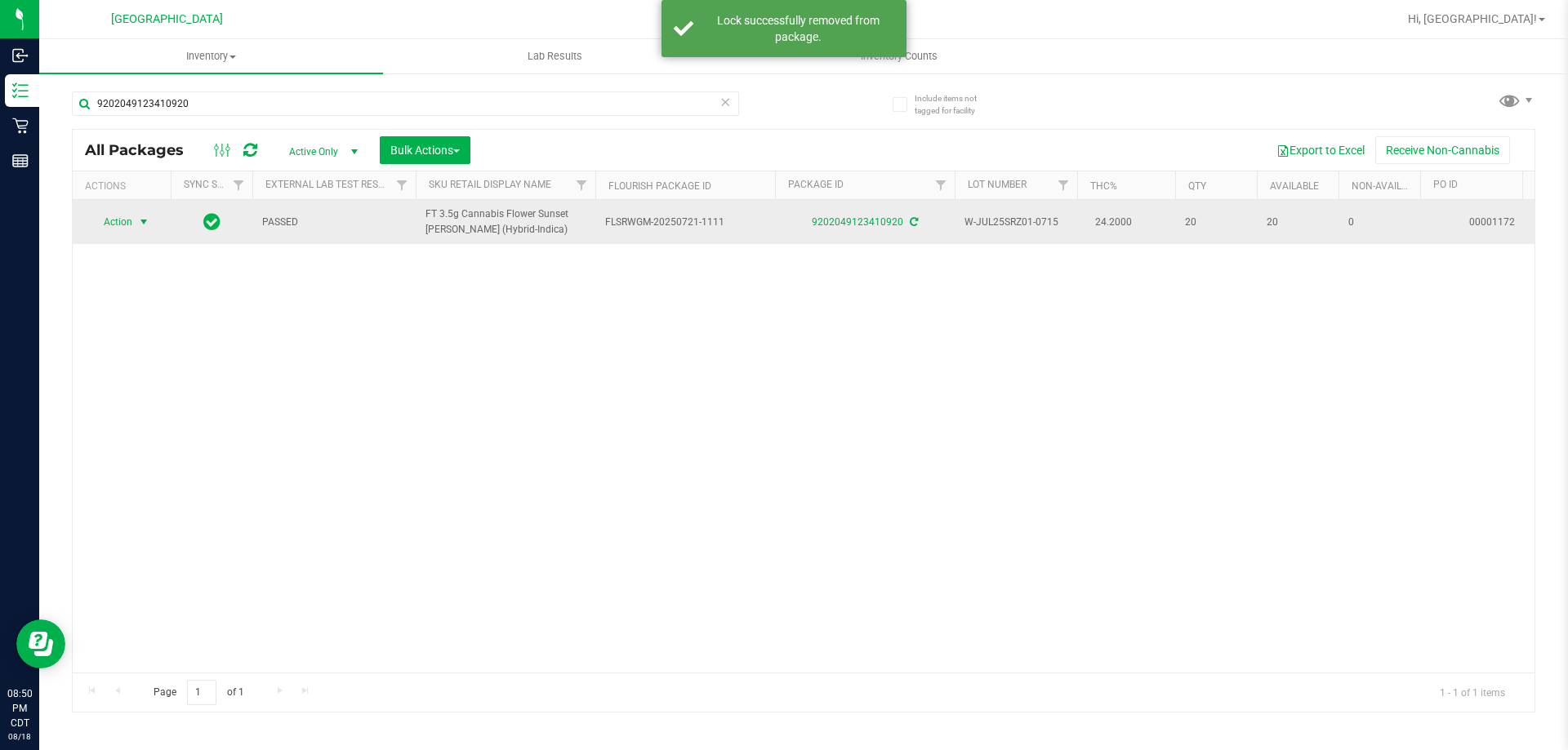
click at [141, 225] on span "select" at bounding box center [144, 222] width 13 height 13
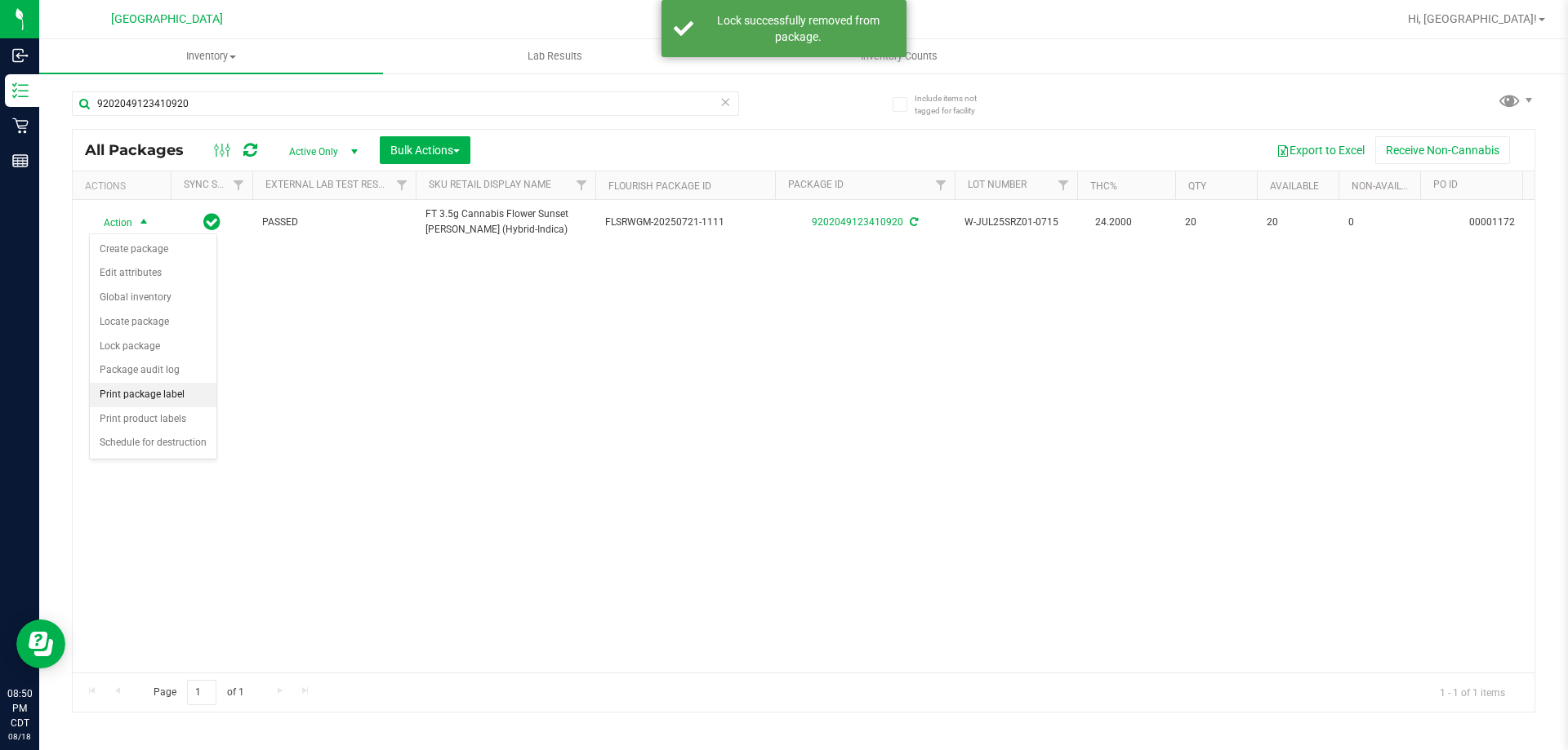
click at [152, 404] on li "Print package label" at bounding box center [152, 395] width 126 height 24
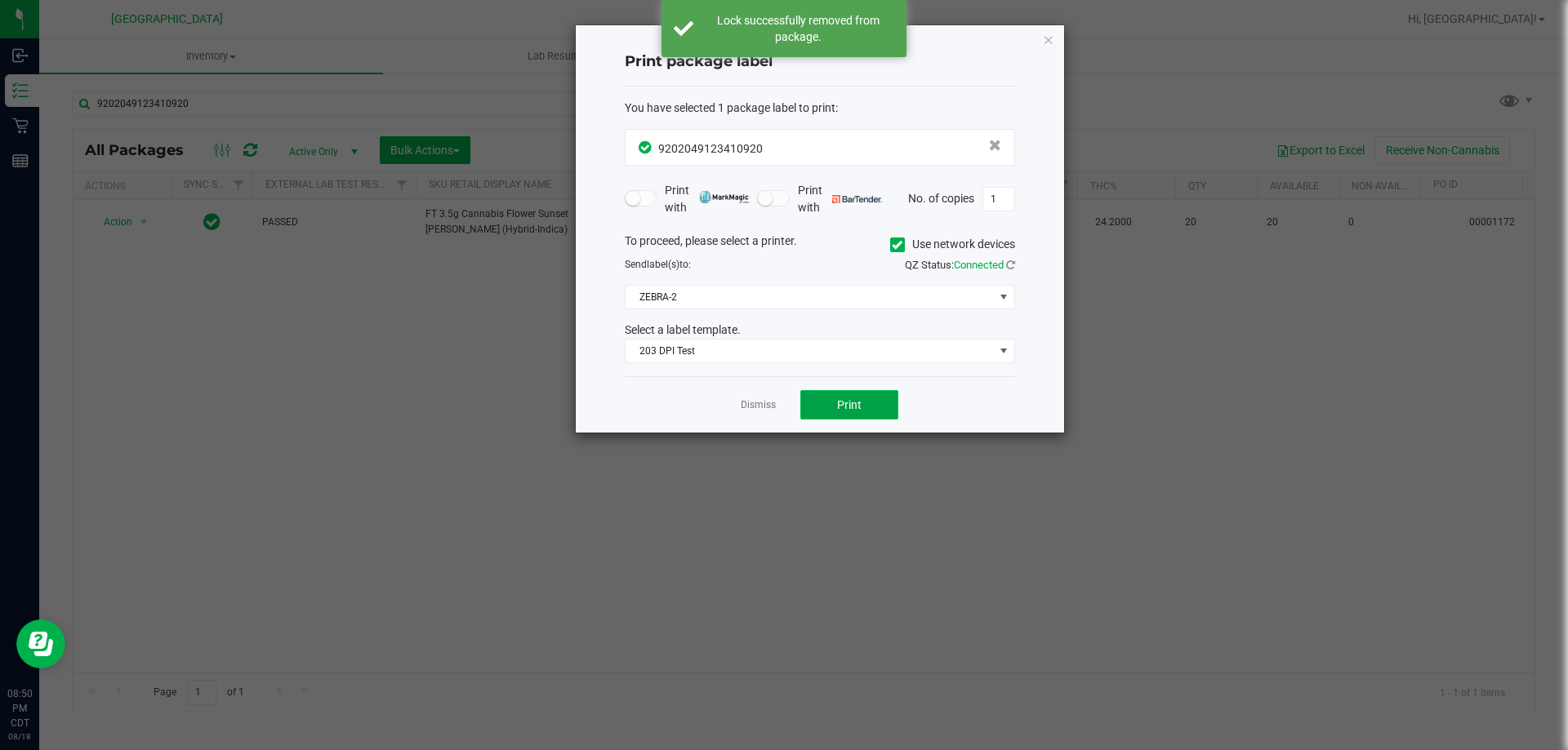
click at [854, 415] on button "Print" at bounding box center [849, 405] width 98 height 29
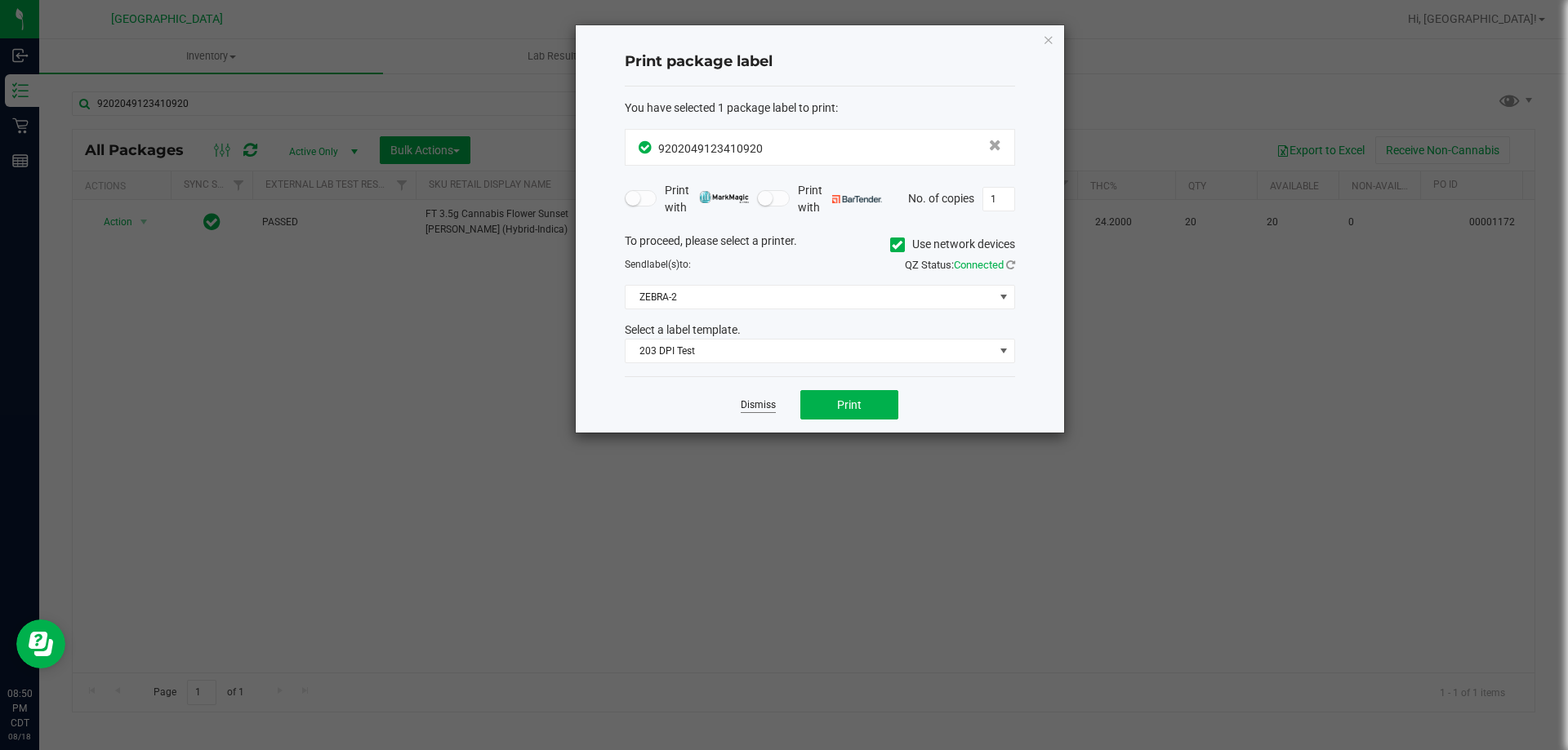
click at [765, 410] on link "Dismiss" at bounding box center [758, 405] width 35 height 14
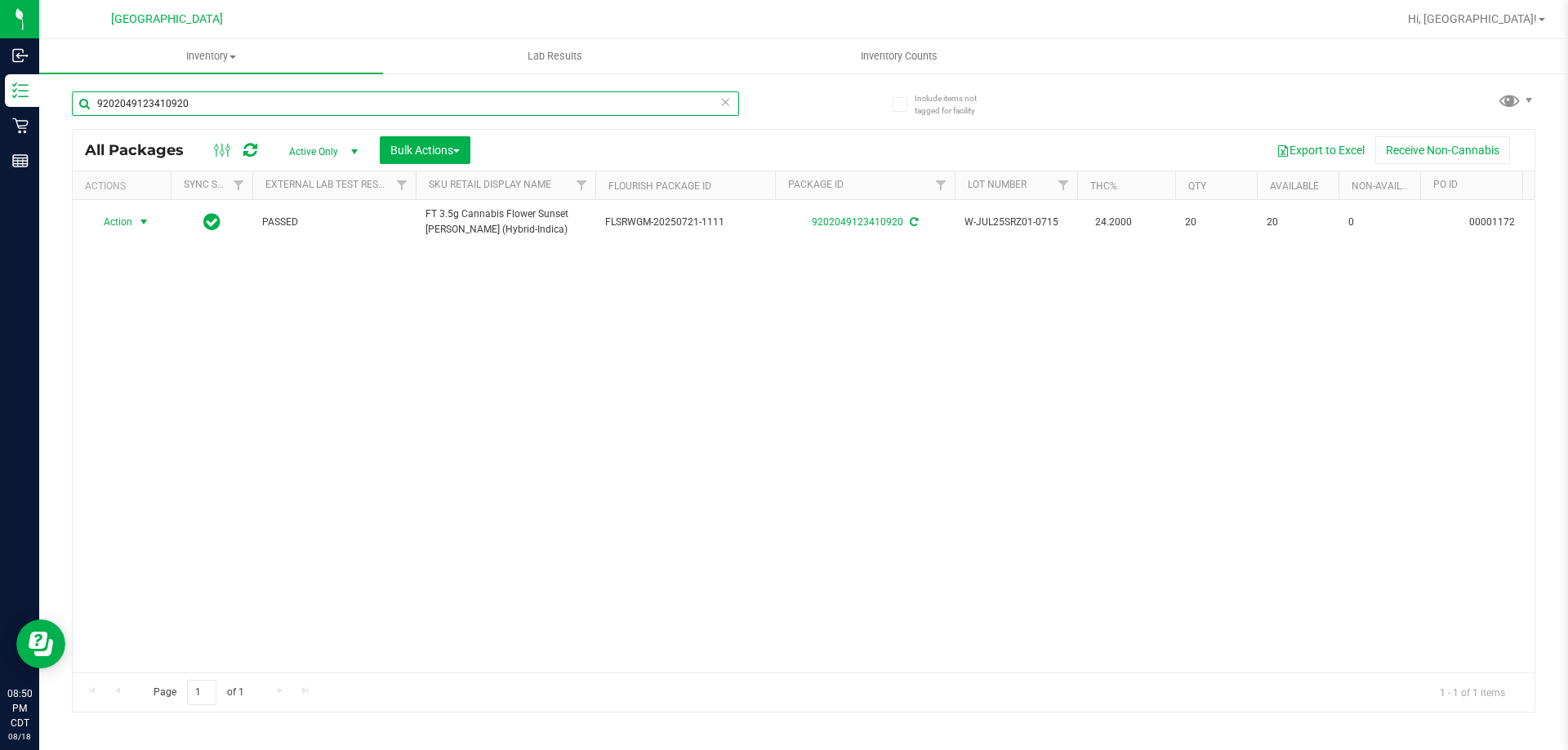
click at [484, 97] on input "9202049123410920" at bounding box center [405, 104] width 667 height 24
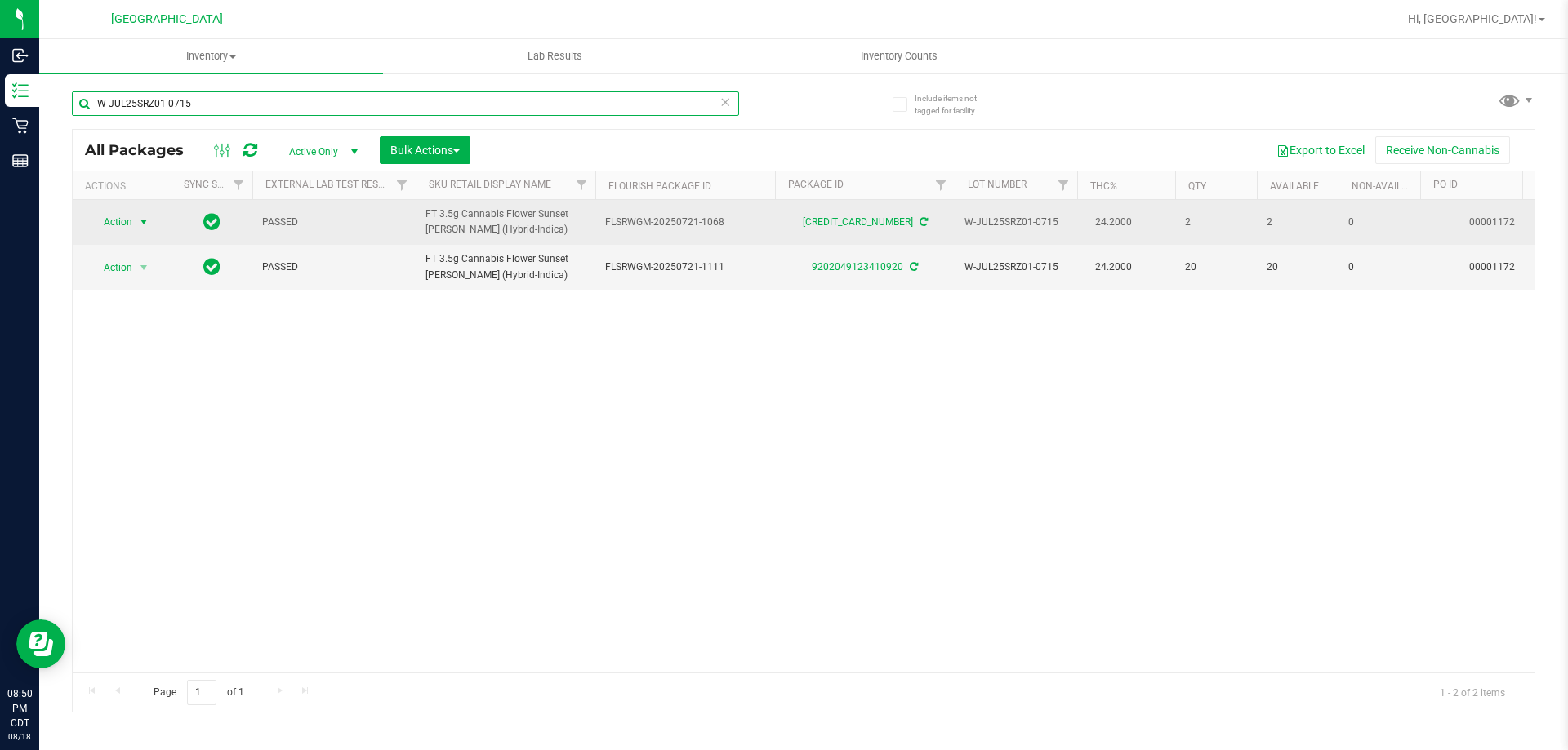
type input "W-JUL25SRZ01-0715"
click at [138, 222] on span "select" at bounding box center [144, 222] width 13 height 13
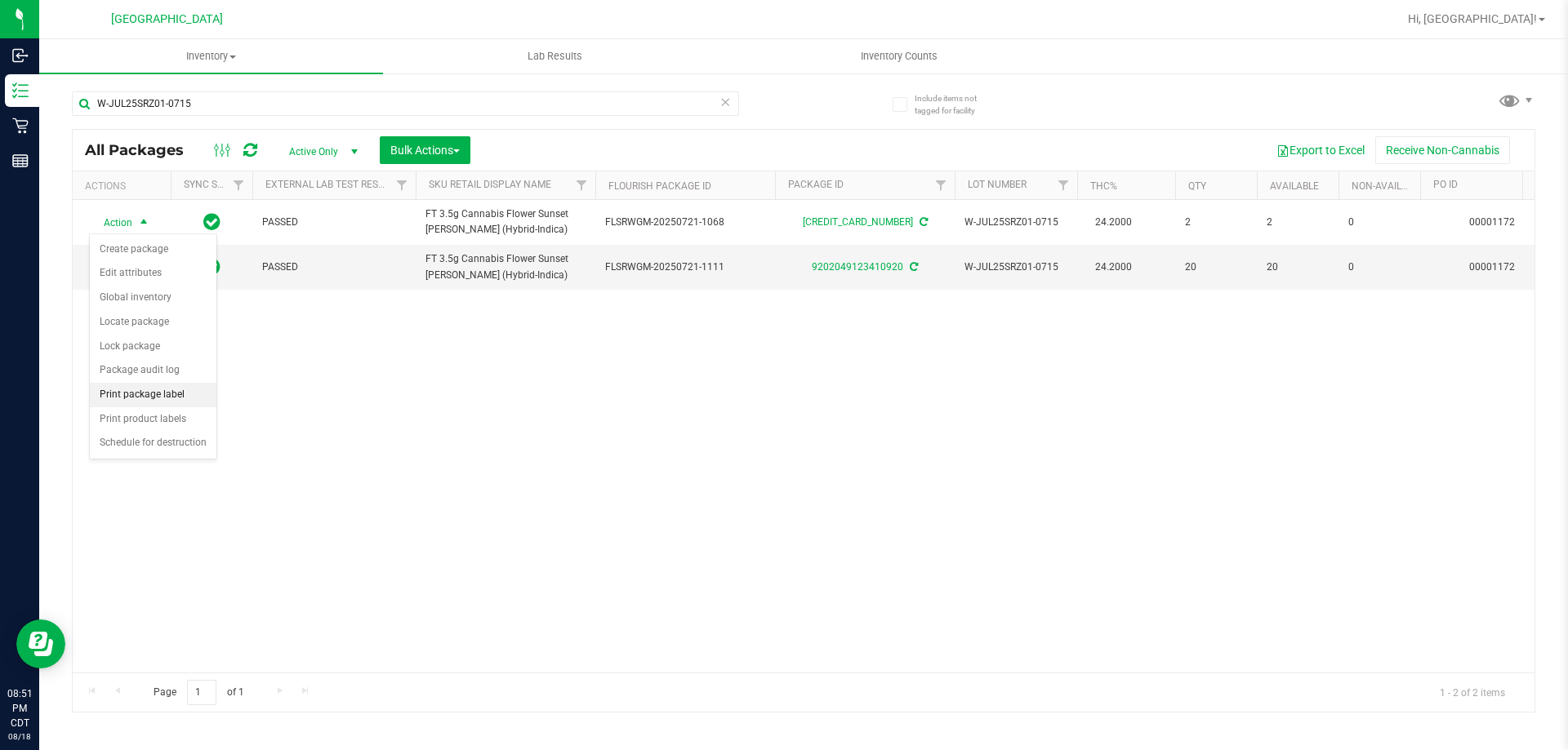
click at [162, 391] on li "Print package label" at bounding box center [152, 395] width 126 height 24
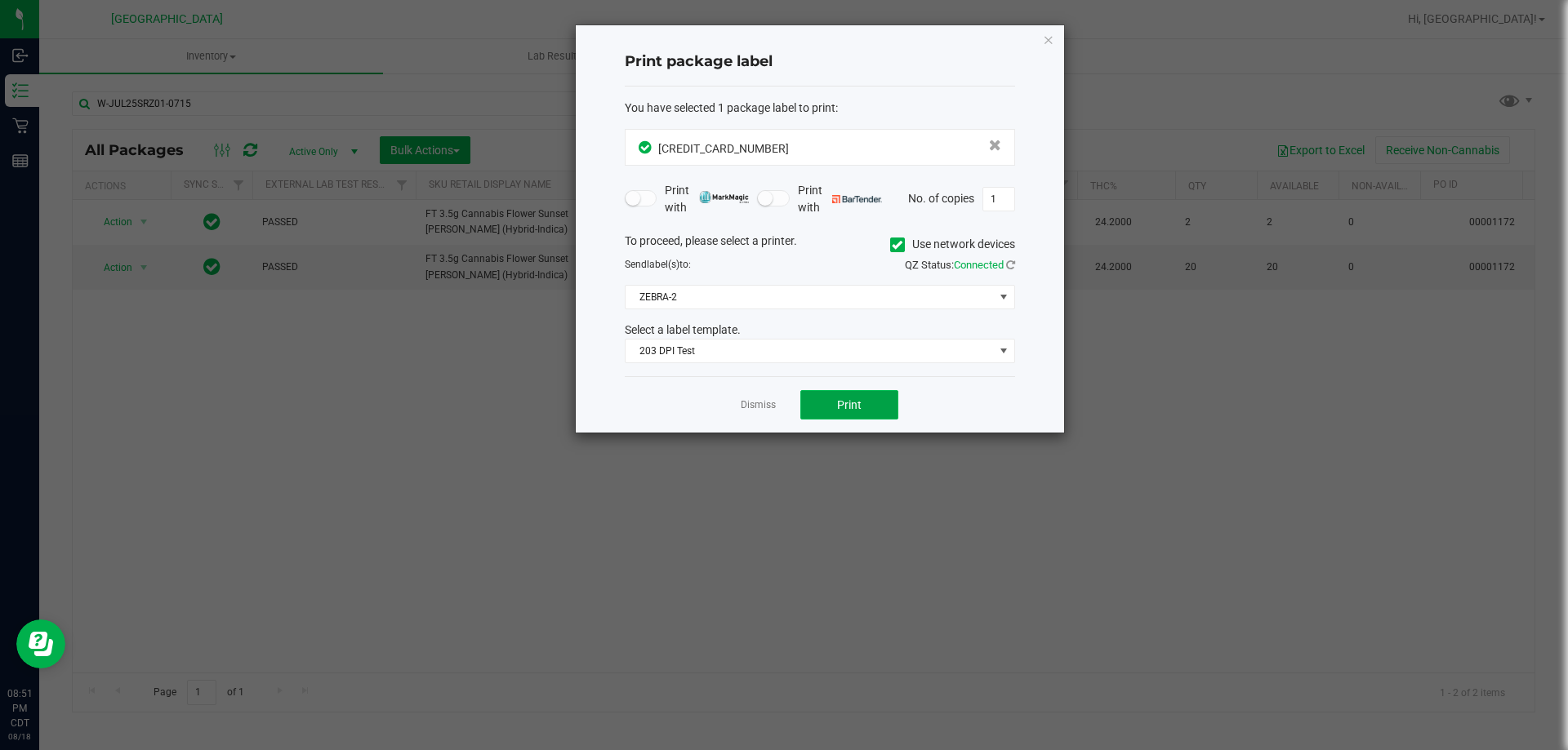
click at [818, 391] on button "Print" at bounding box center [849, 405] width 98 height 29
click at [772, 397] on app-cancel-button "Dismiss" at bounding box center [758, 406] width 35 height 17
click at [766, 404] on link "Dismiss" at bounding box center [758, 405] width 35 height 14
